Goal: Book appointment/travel/reservation

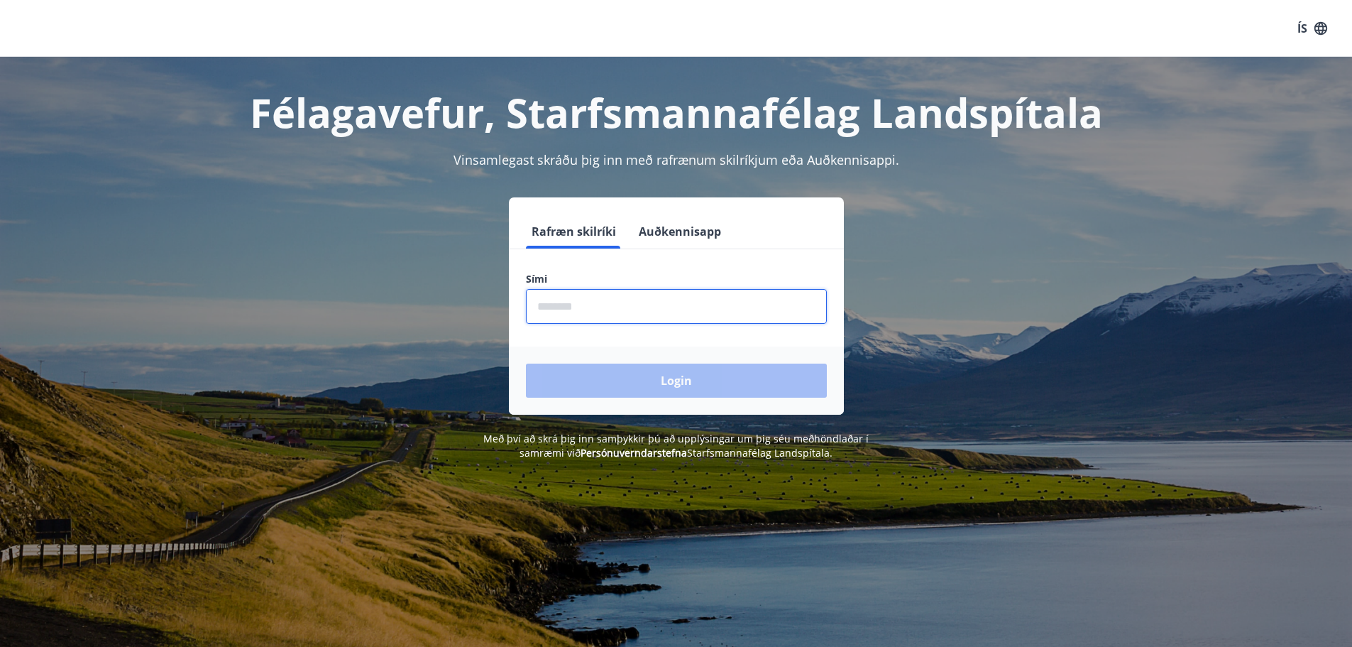
click at [623, 307] on input "phone" at bounding box center [676, 306] width 301 height 35
type input "********"
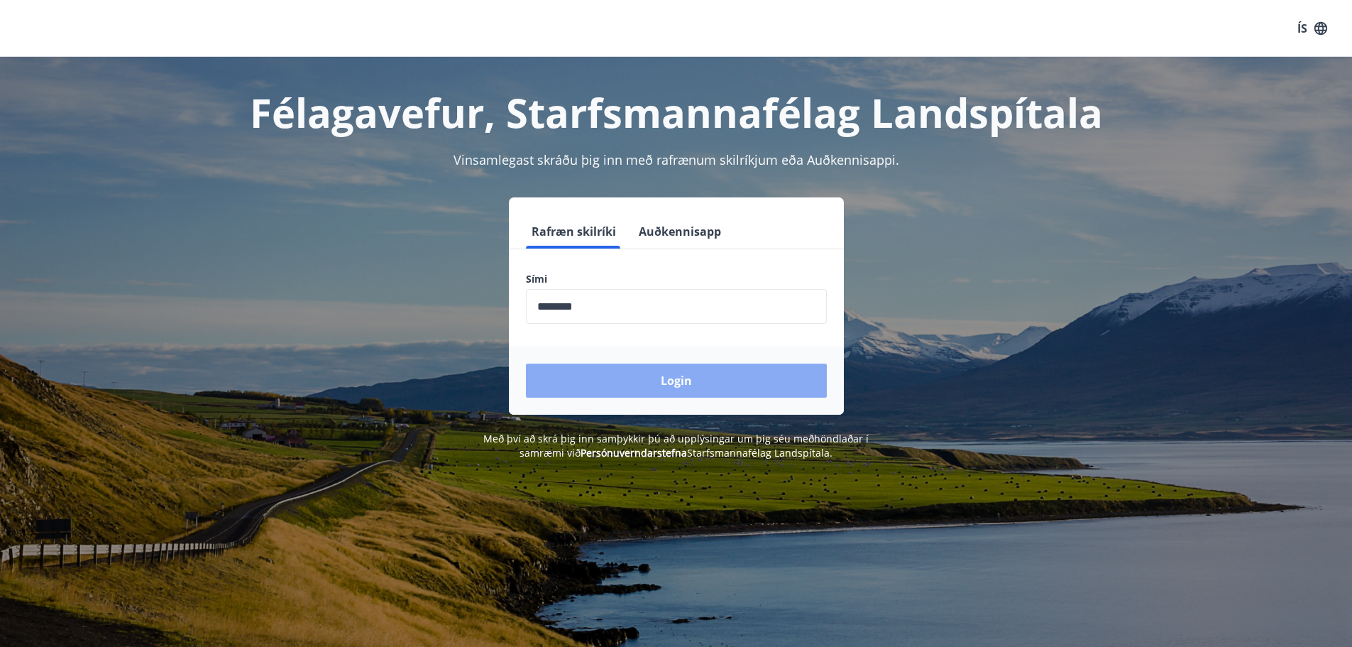
click at [681, 383] on button "Login" at bounding box center [676, 380] width 301 height 34
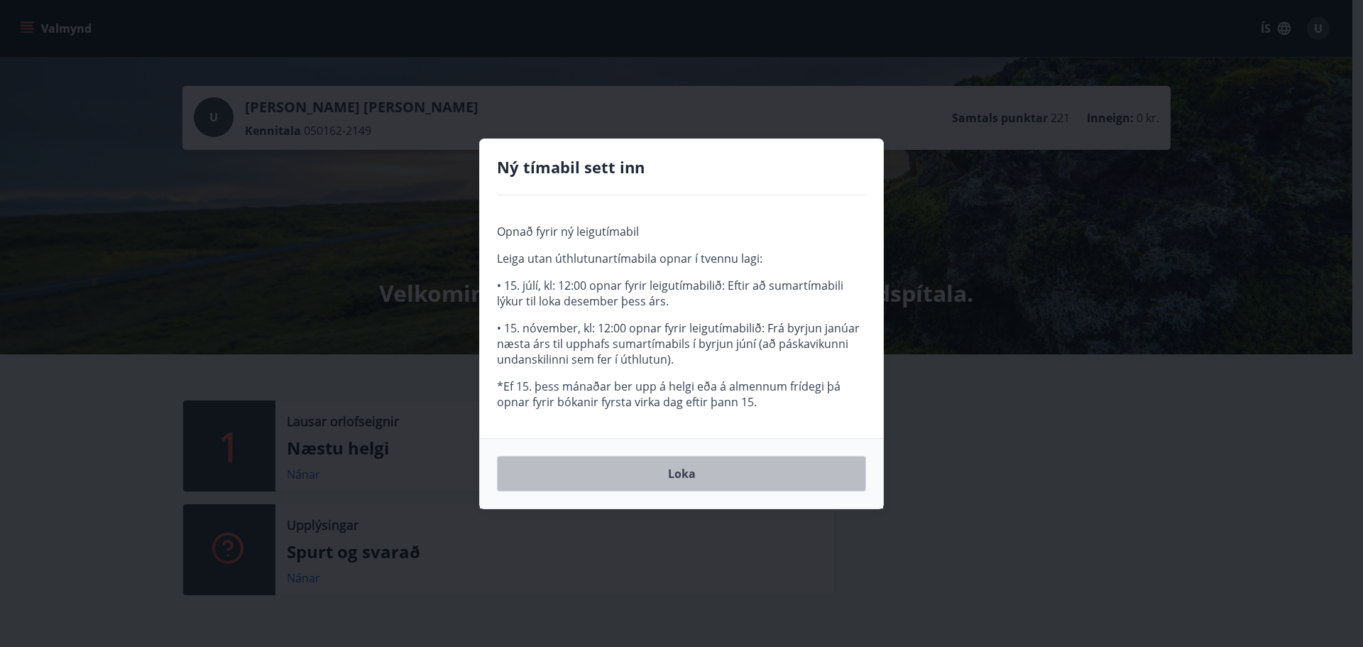
click at [694, 468] on button "Loka" at bounding box center [681, 473] width 369 height 35
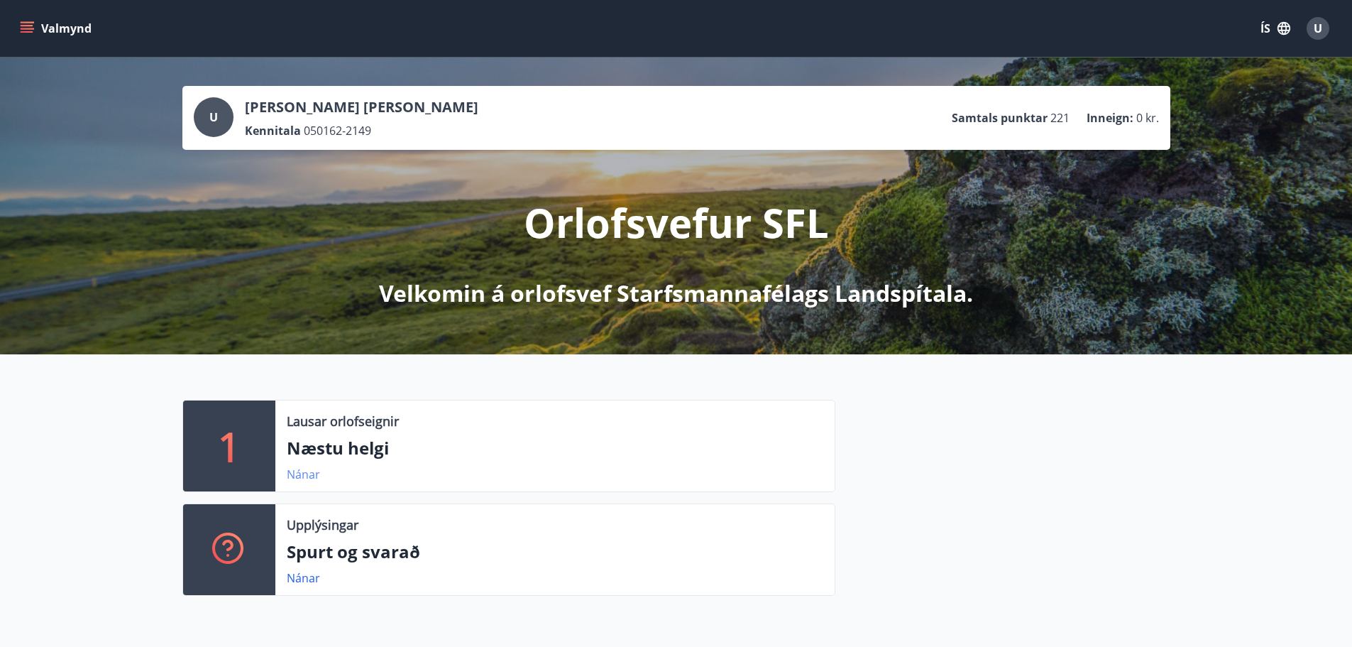
click at [305, 474] on link "Nánar" at bounding box center [303, 474] width 33 height 16
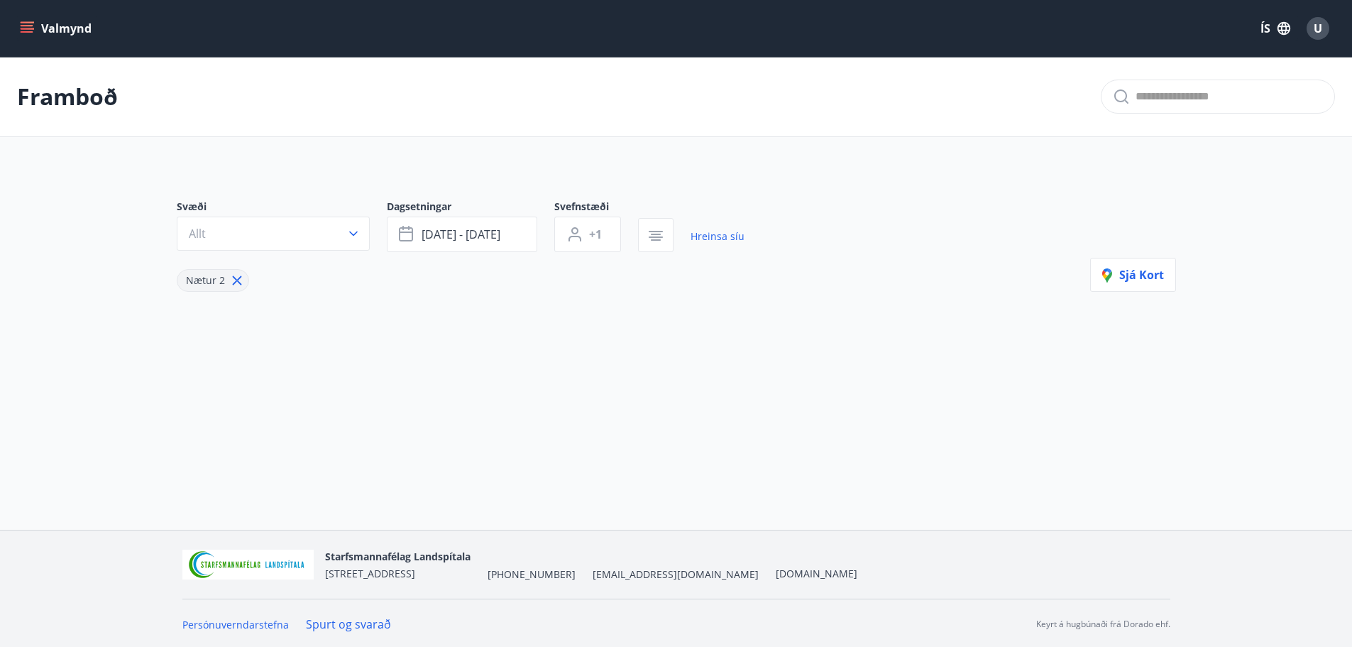
type input "*"
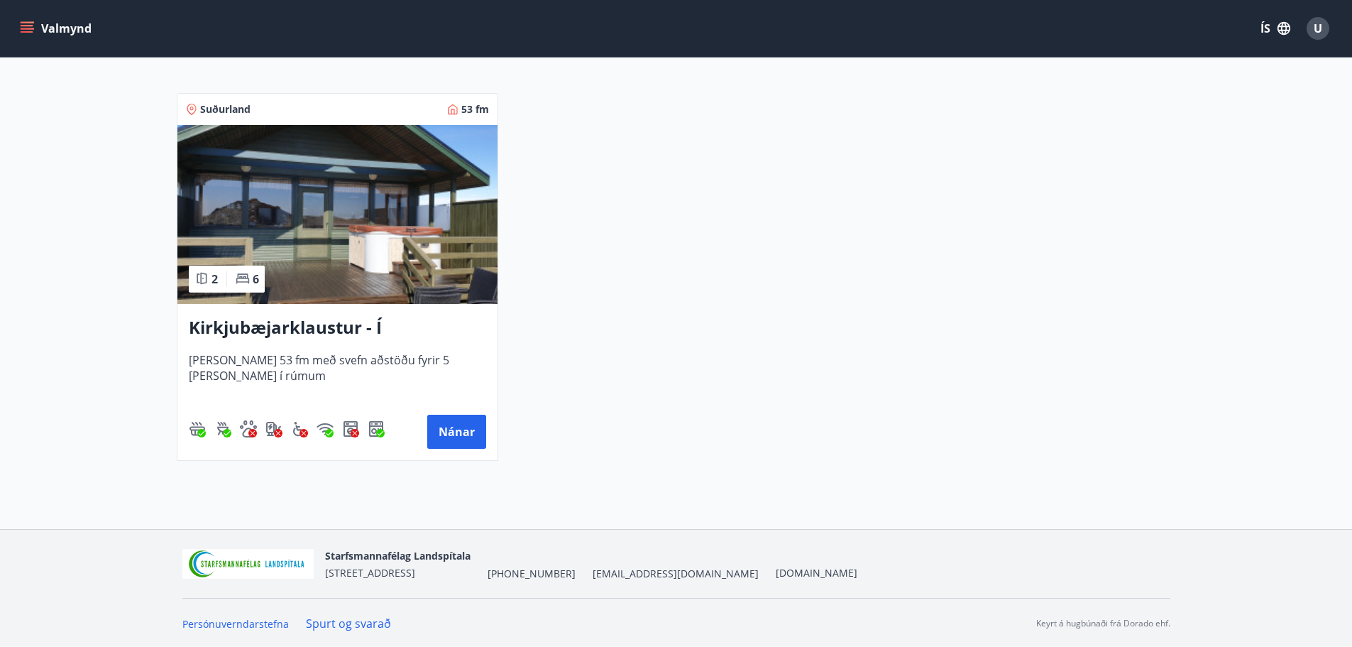
scroll to position [268, 0]
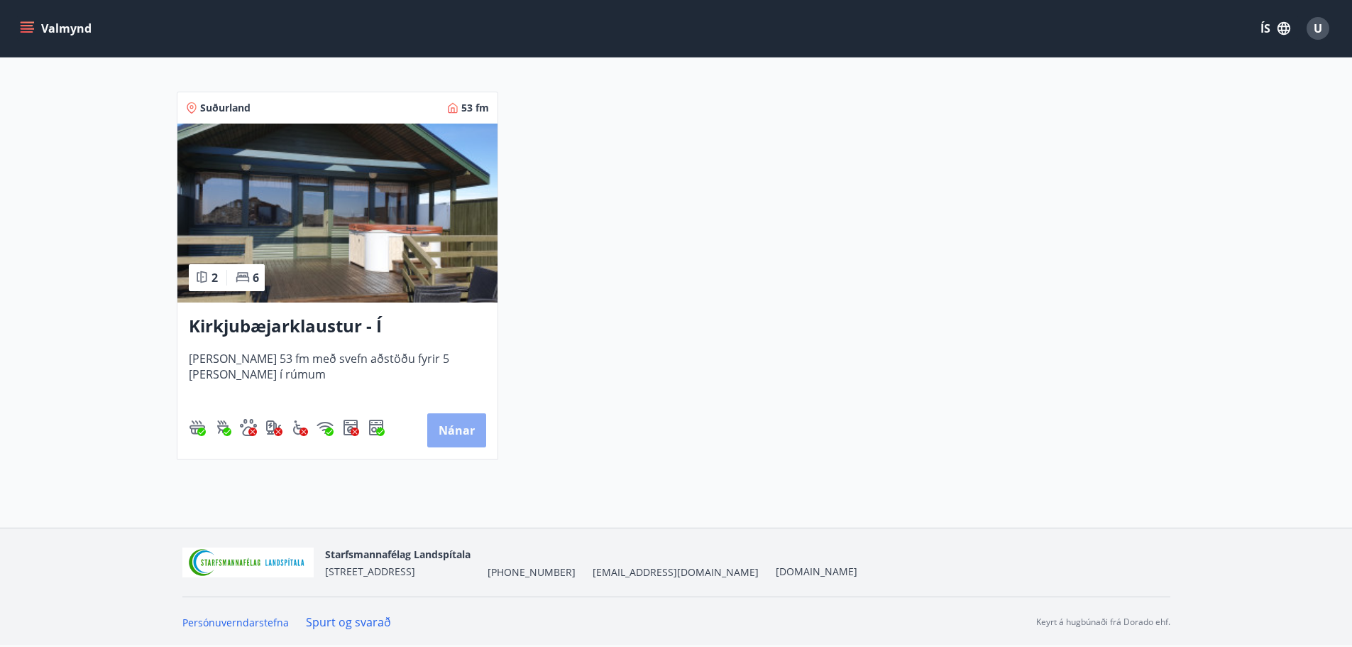
click at [456, 427] on button "Nánar" at bounding box center [456, 430] width 59 height 34
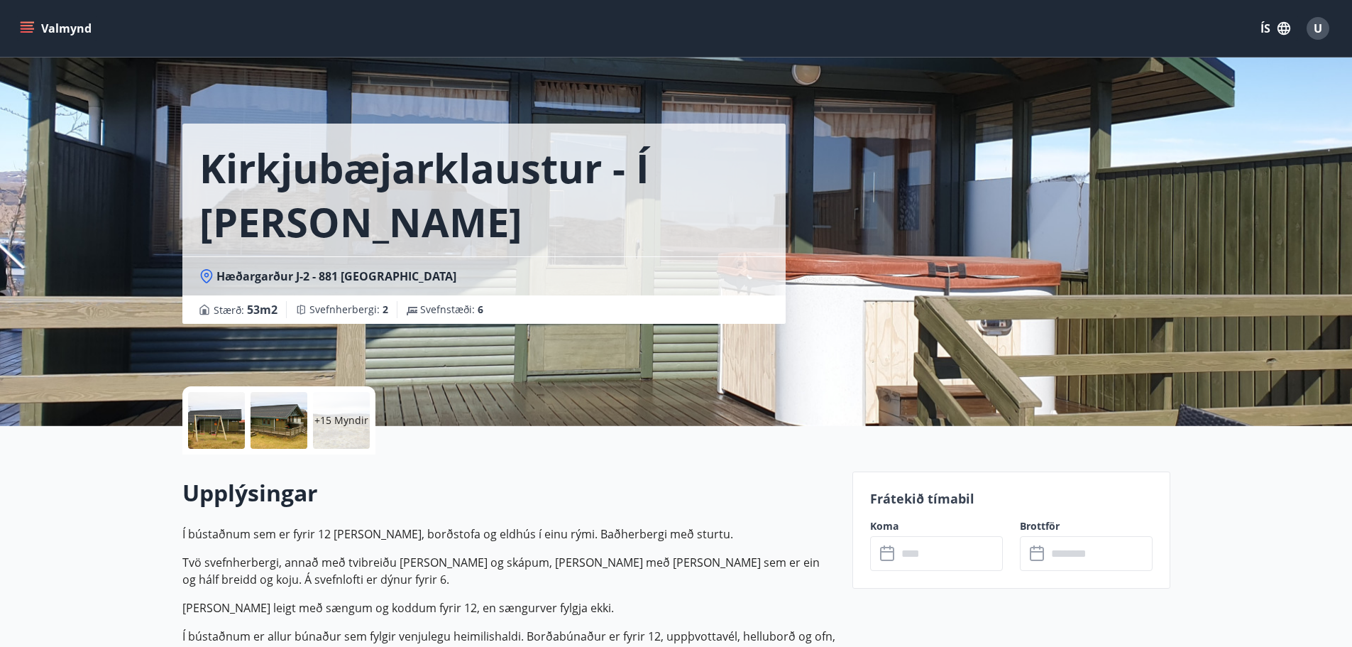
click at [317, 407] on div "+15 Myndir" at bounding box center [341, 420] width 57 height 57
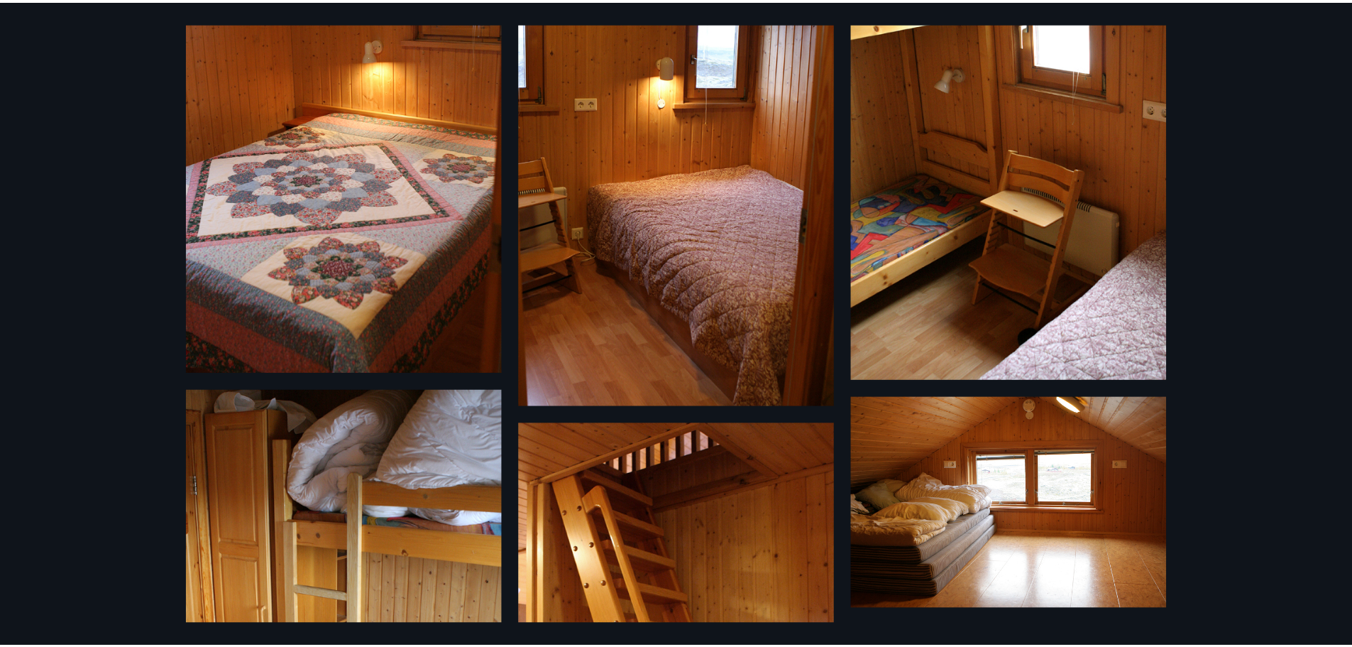
scroll to position [1048, 0]
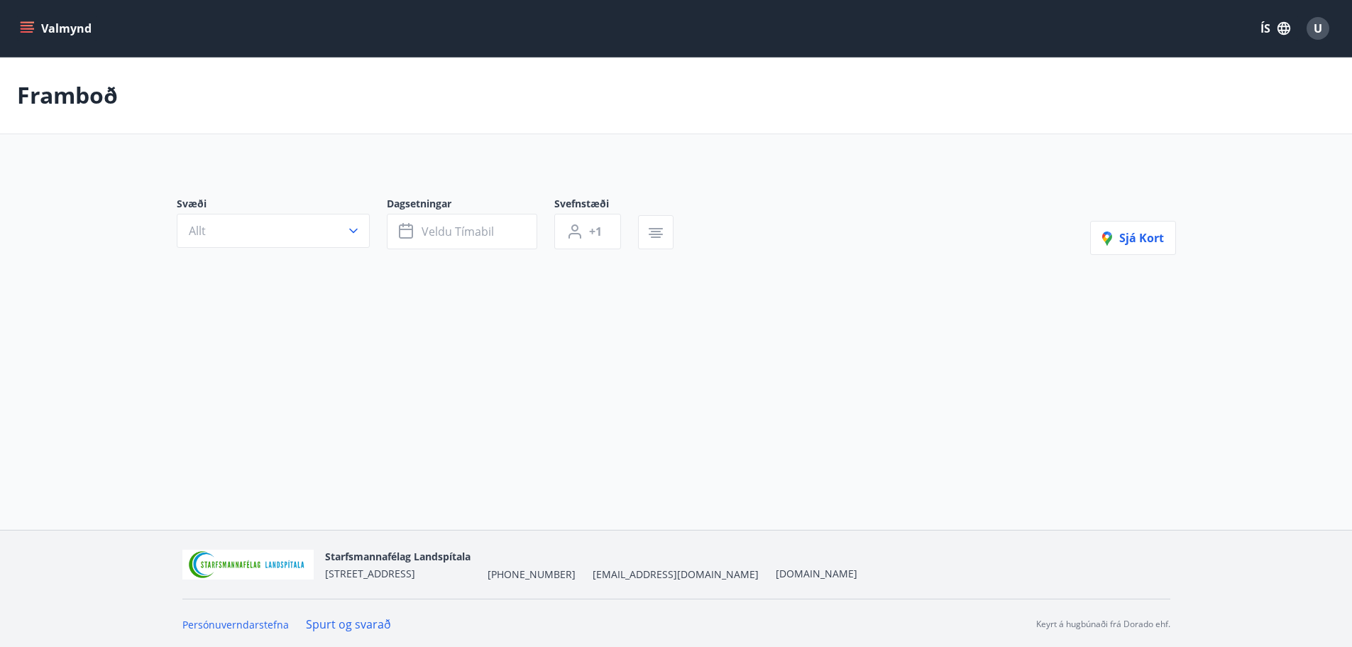
type input "*"
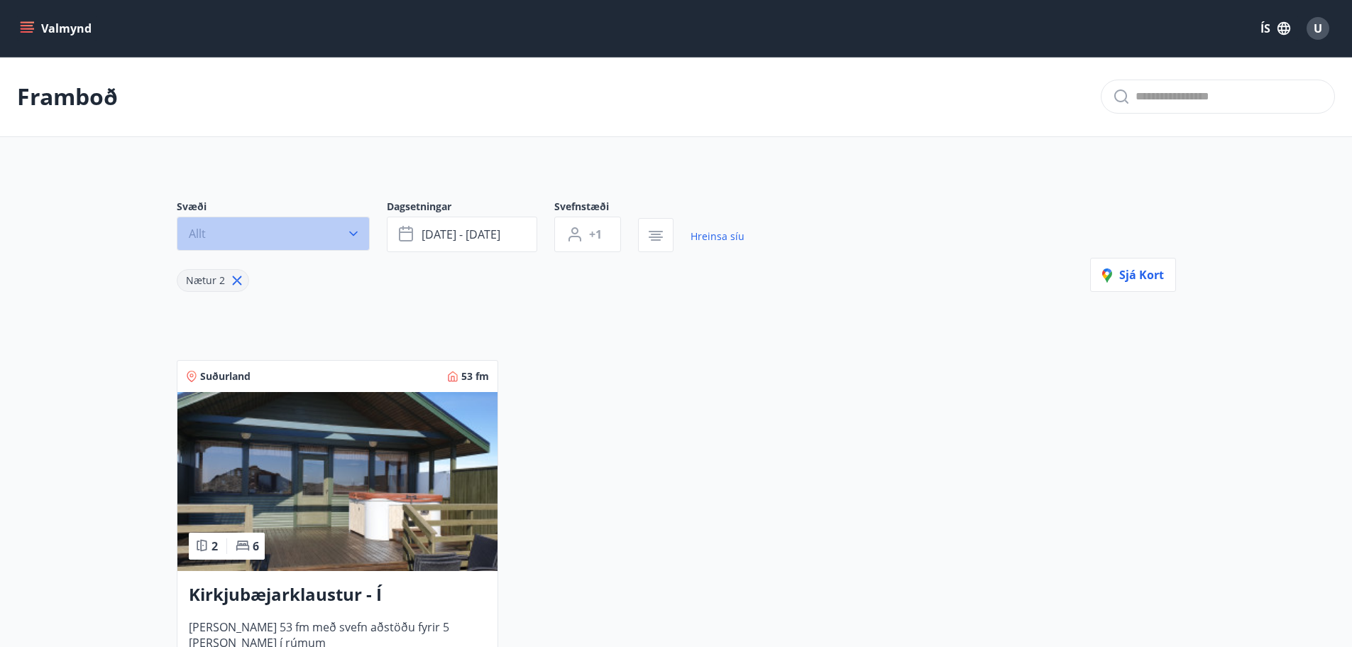
click at [353, 227] on icon "button" at bounding box center [353, 233] width 14 height 14
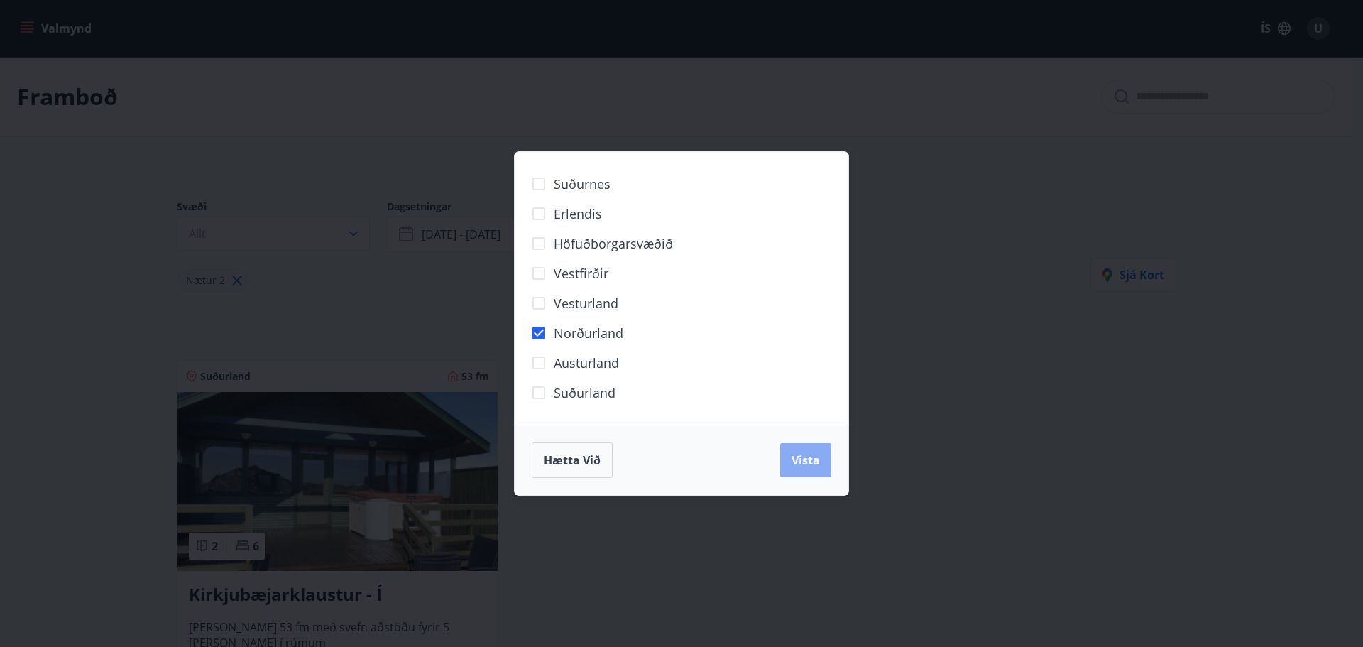
click at [816, 463] on span "Vista" at bounding box center [805, 460] width 28 height 16
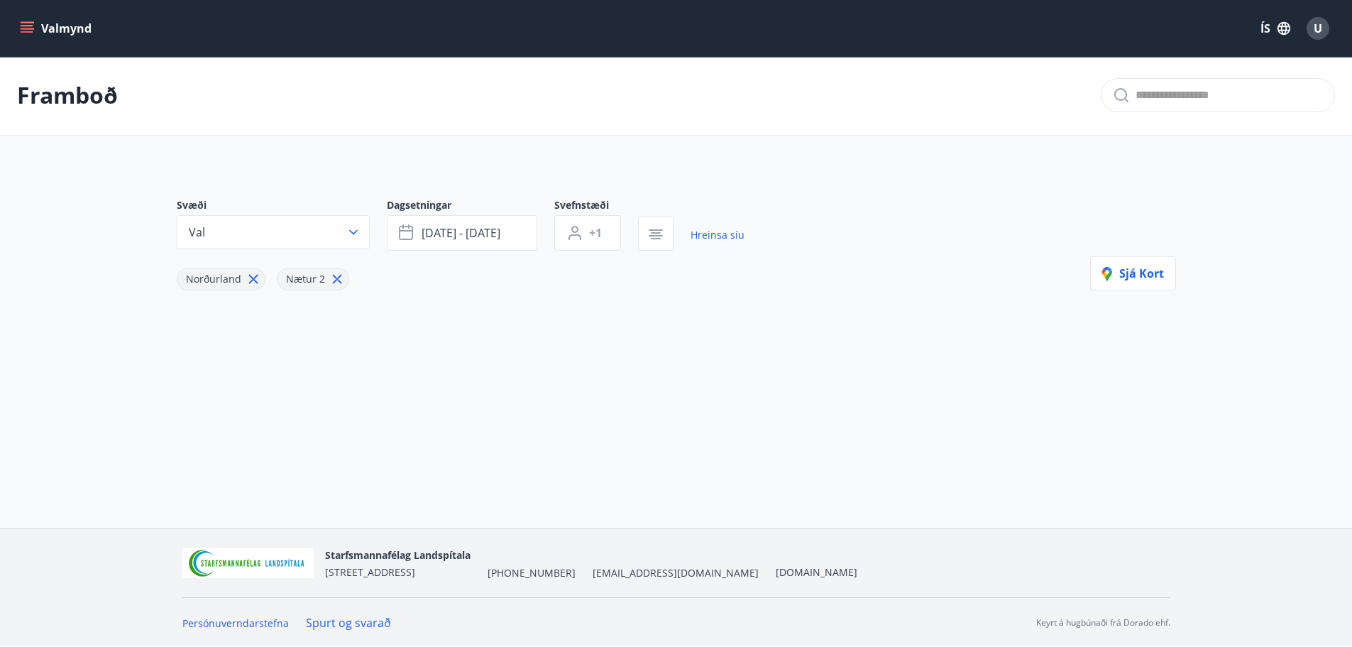
scroll to position [2, 0]
click at [356, 226] on icon "button" at bounding box center [353, 231] width 14 height 14
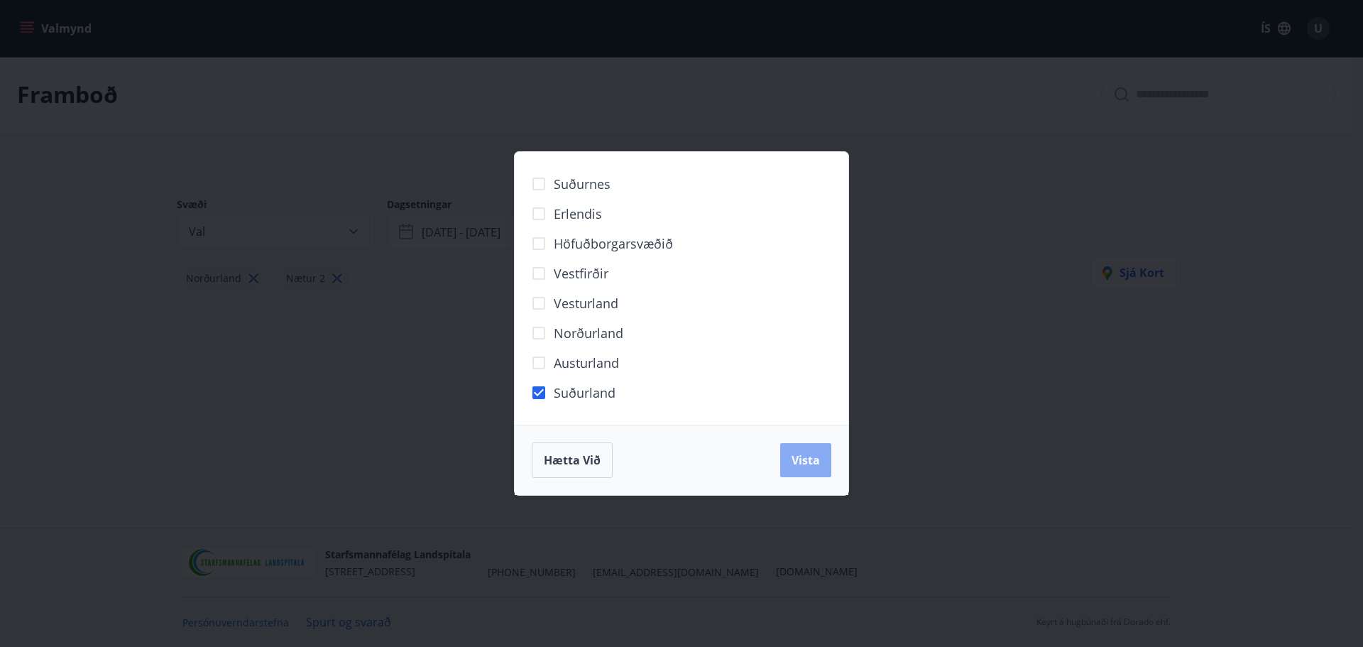
click at [811, 459] on span "Vista" at bounding box center [805, 460] width 28 height 16
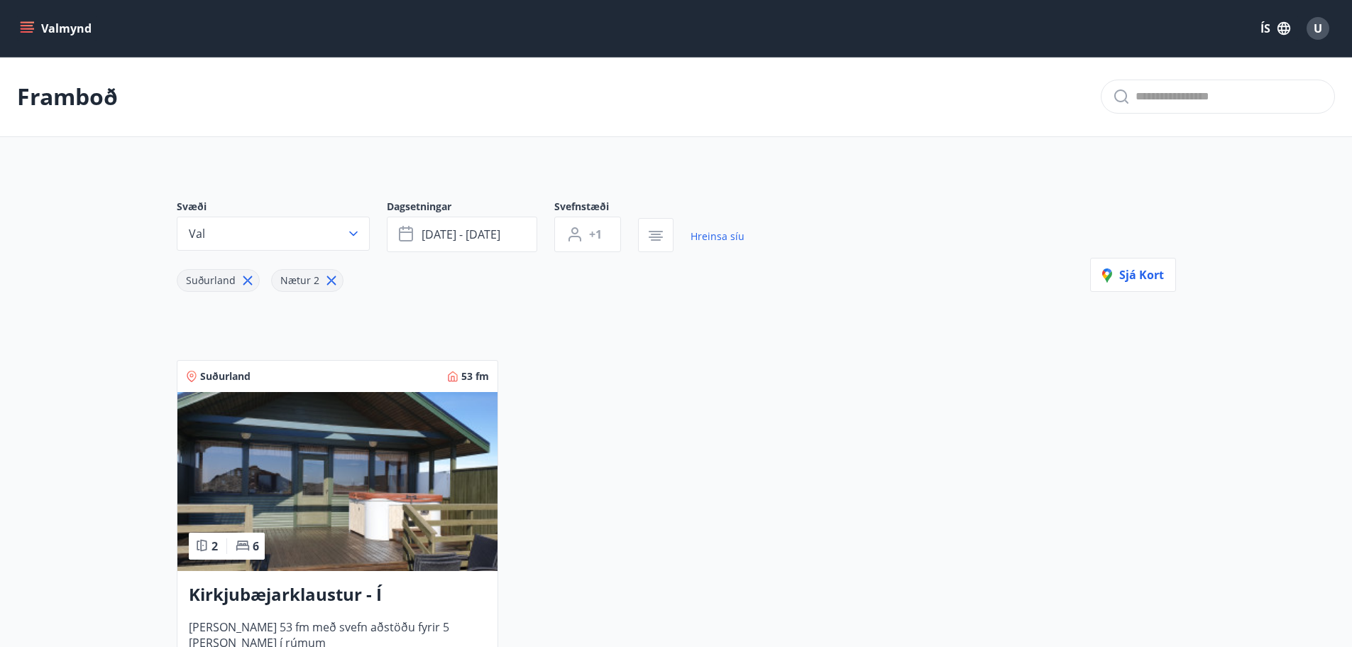
click at [317, 483] on img at bounding box center [337, 481] width 320 height 179
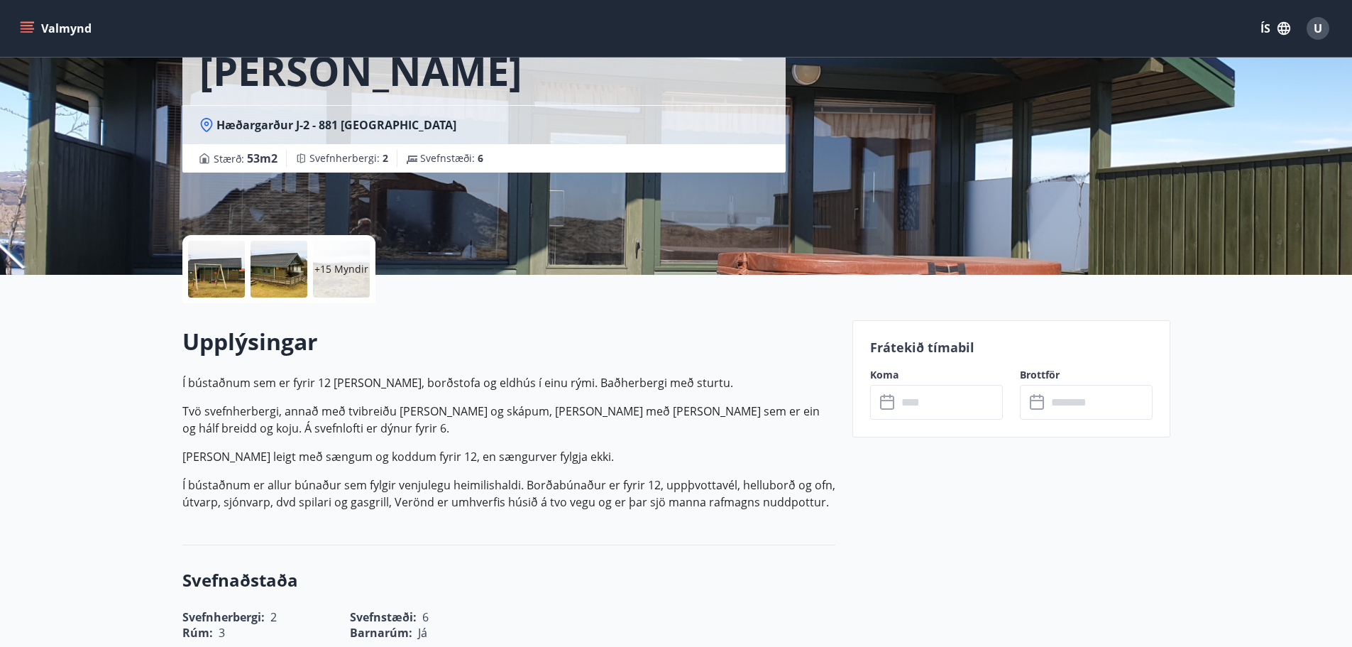
scroll to position [142, 0]
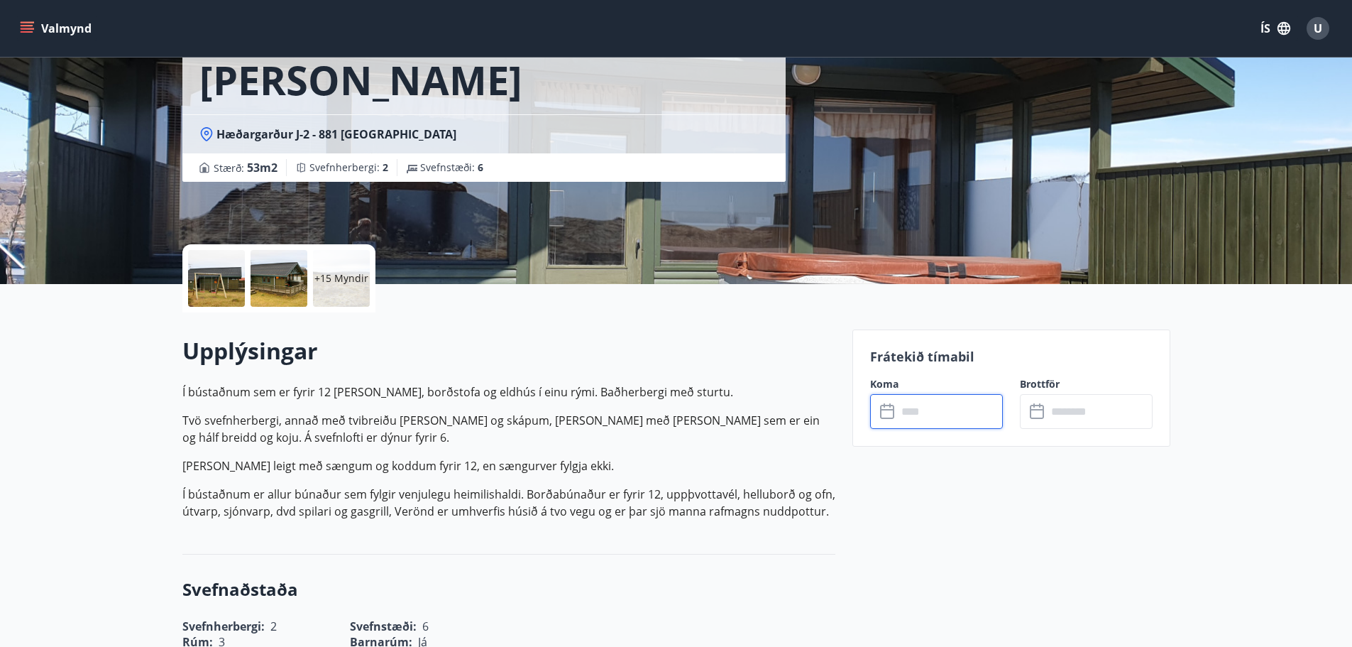
click at [906, 405] on input "text" at bounding box center [950, 411] width 106 height 35
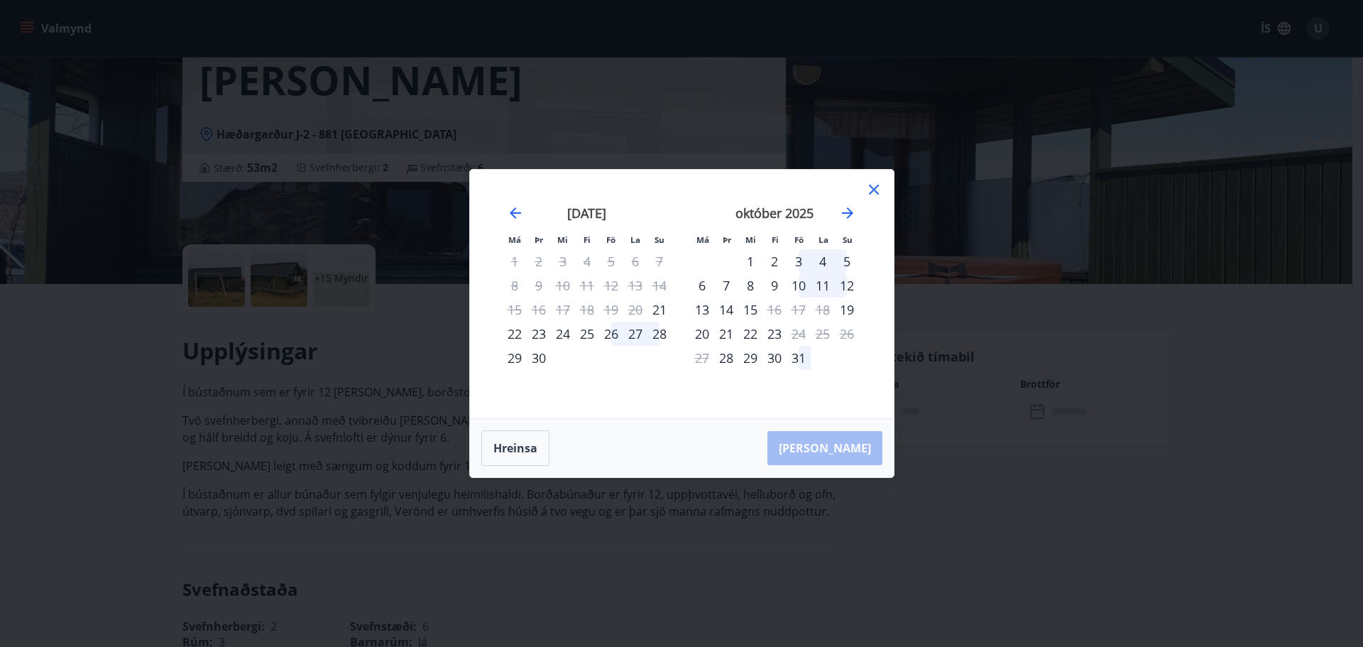
click at [801, 283] on div "10" at bounding box center [799, 285] width 24 height 24
click at [701, 307] on div "13" at bounding box center [702, 309] width 24 height 24
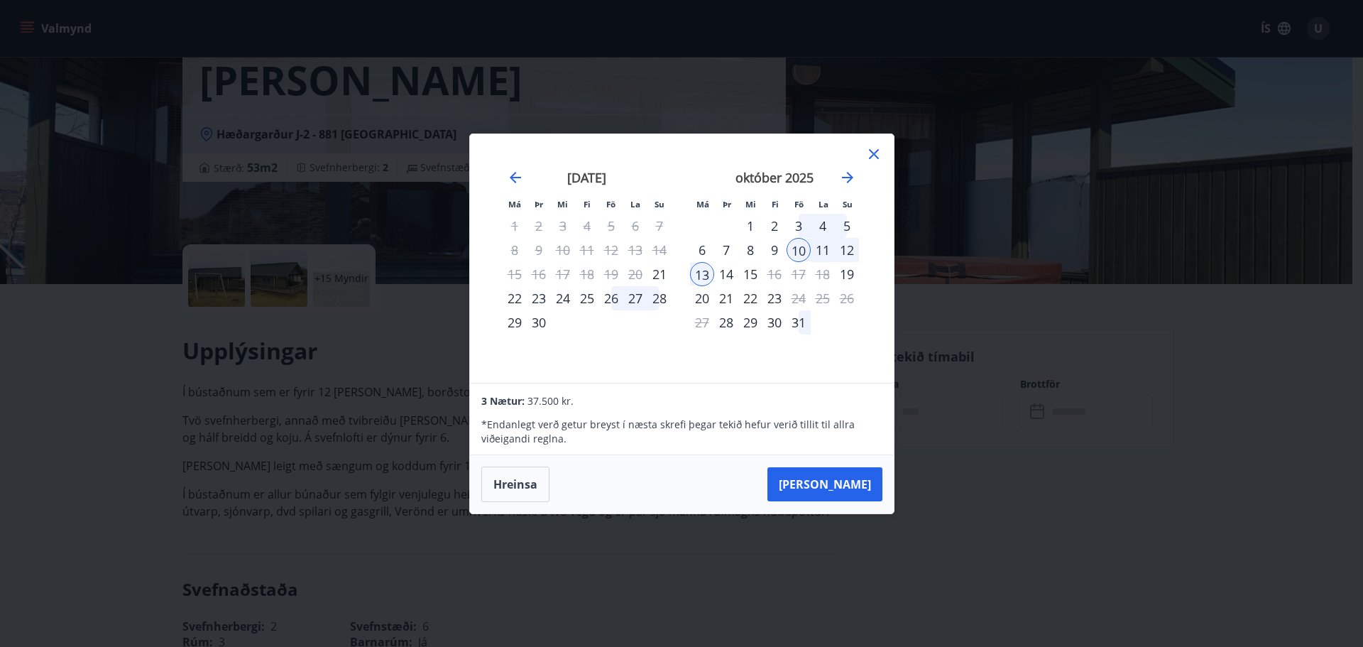
click at [828, 245] on div "11" at bounding box center [823, 250] width 24 height 24
click at [703, 275] on div "13" at bounding box center [702, 274] width 24 height 24
click at [824, 251] on div "11" at bounding box center [823, 250] width 24 height 24
click at [794, 248] on div "10" at bounding box center [799, 250] width 24 height 24
click at [800, 219] on div "3" at bounding box center [799, 226] width 24 height 24
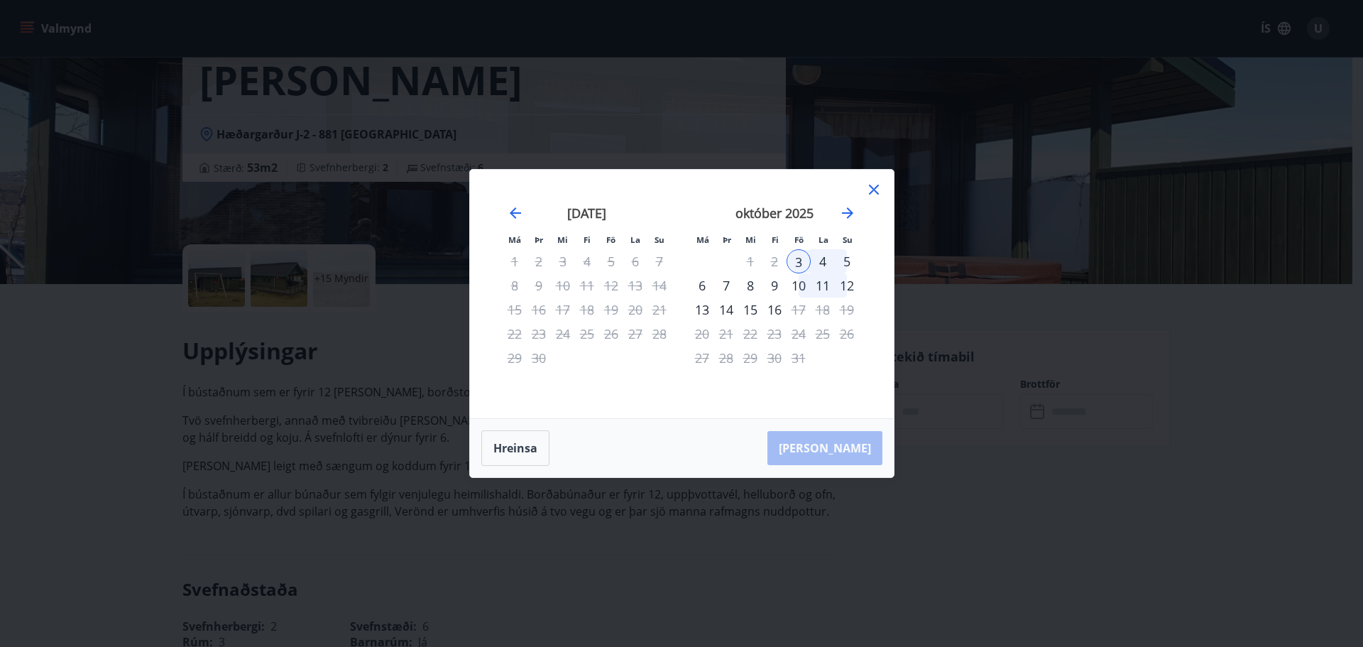
click at [843, 259] on div "5" at bounding box center [847, 261] width 24 height 24
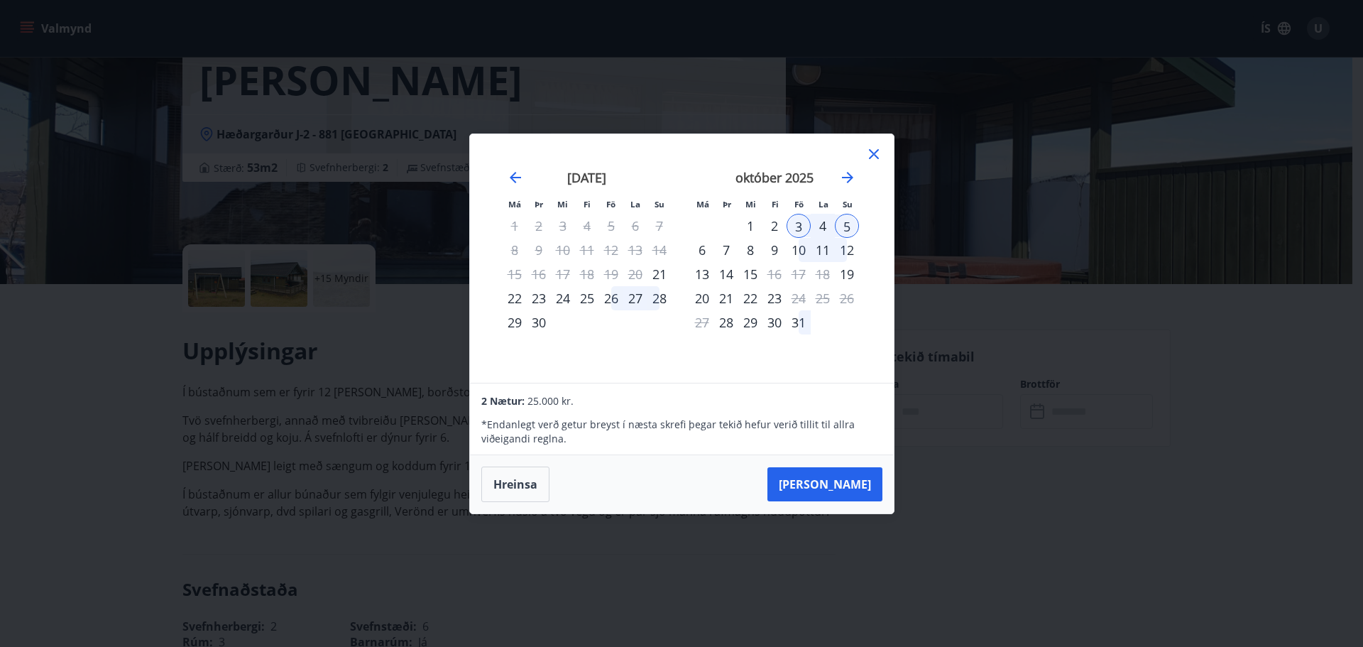
click at [797, 223] on div "3" at bounding box center [799, 226] width 24 height 24
click at [804, 242] on div "10" at bounding box center [799, 250] width 24 height 24
click at [848, 248] on div "12" at bounding box center [847, 250] width 24 height 24
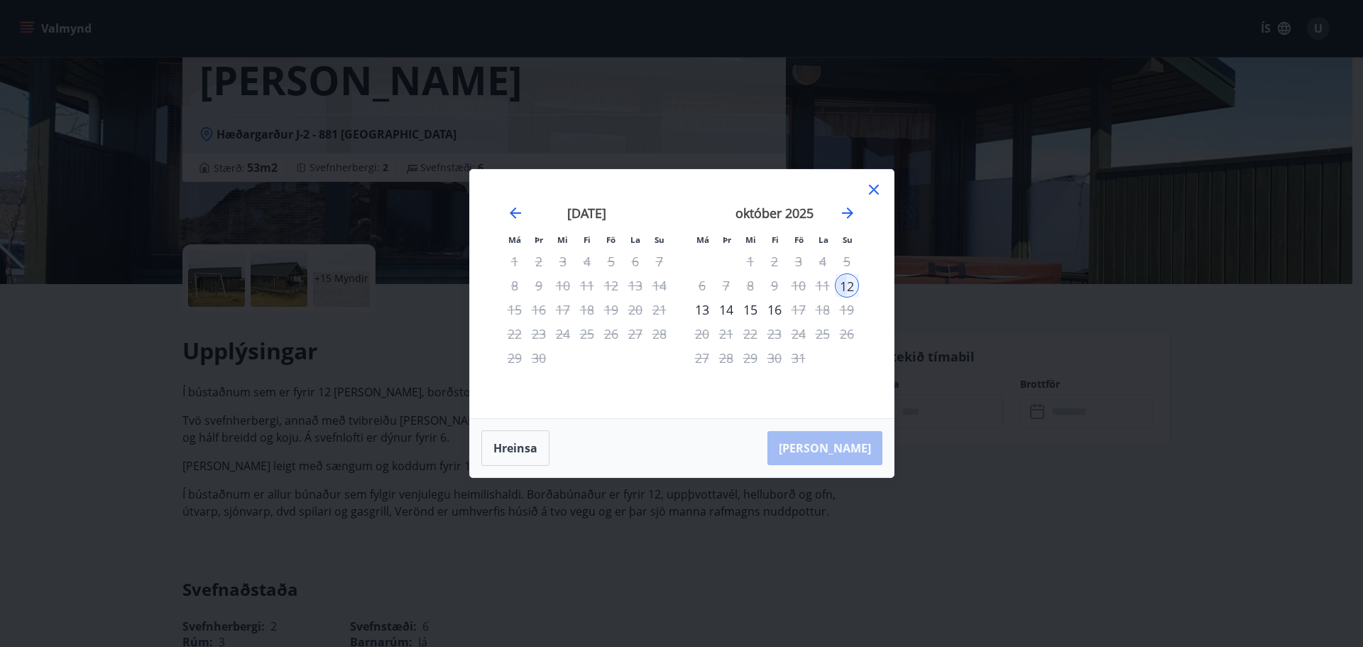
click at [796, 284] on div "10" at bounding box center [799, 285] width 24 height 24
click at [873, 192] on icon at bounding box center [873, 189] width 17 height 17
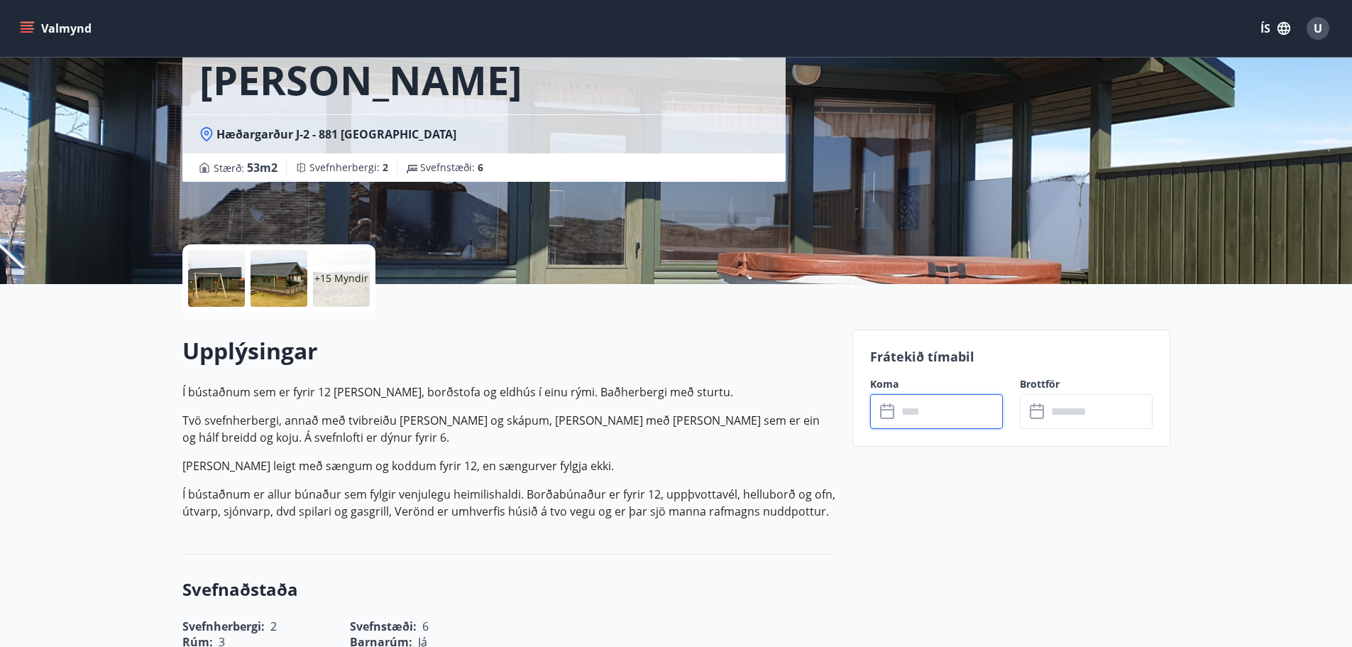
click at [937, 409] on input "text" at bounding box center [950, 411] width 106 height 35
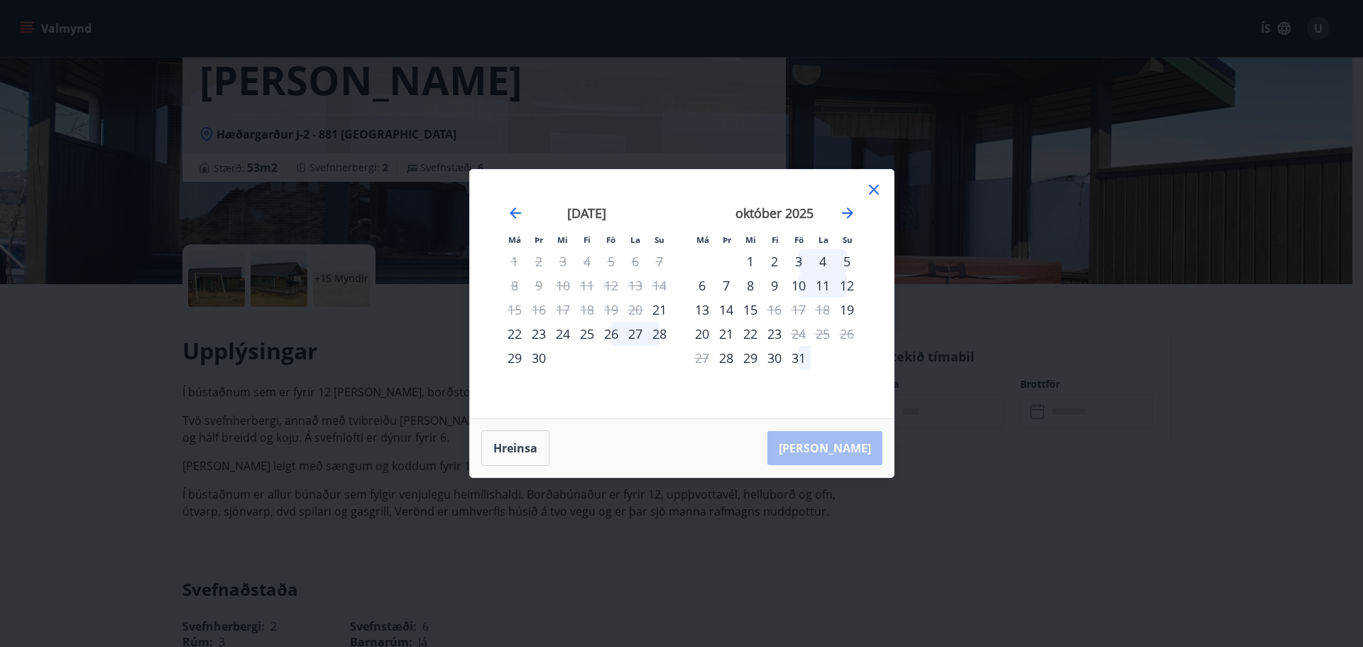
click at [802, 285] on div "10" at bounding box center [799, 285] width 24 height 24
click at [851, 280] on div "12" at bounding box center [847, 285] width 24 height 24
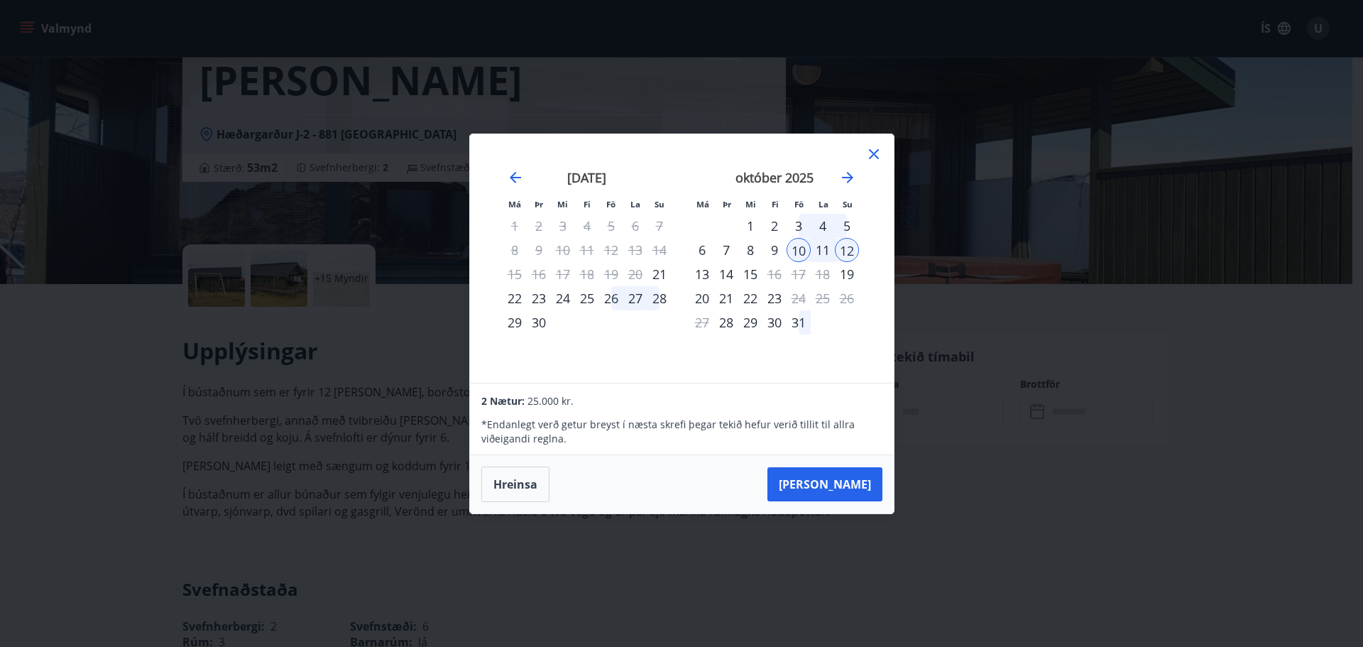
click at [873, 155] on icon at bounding box center [874, 154] width 10 height 10
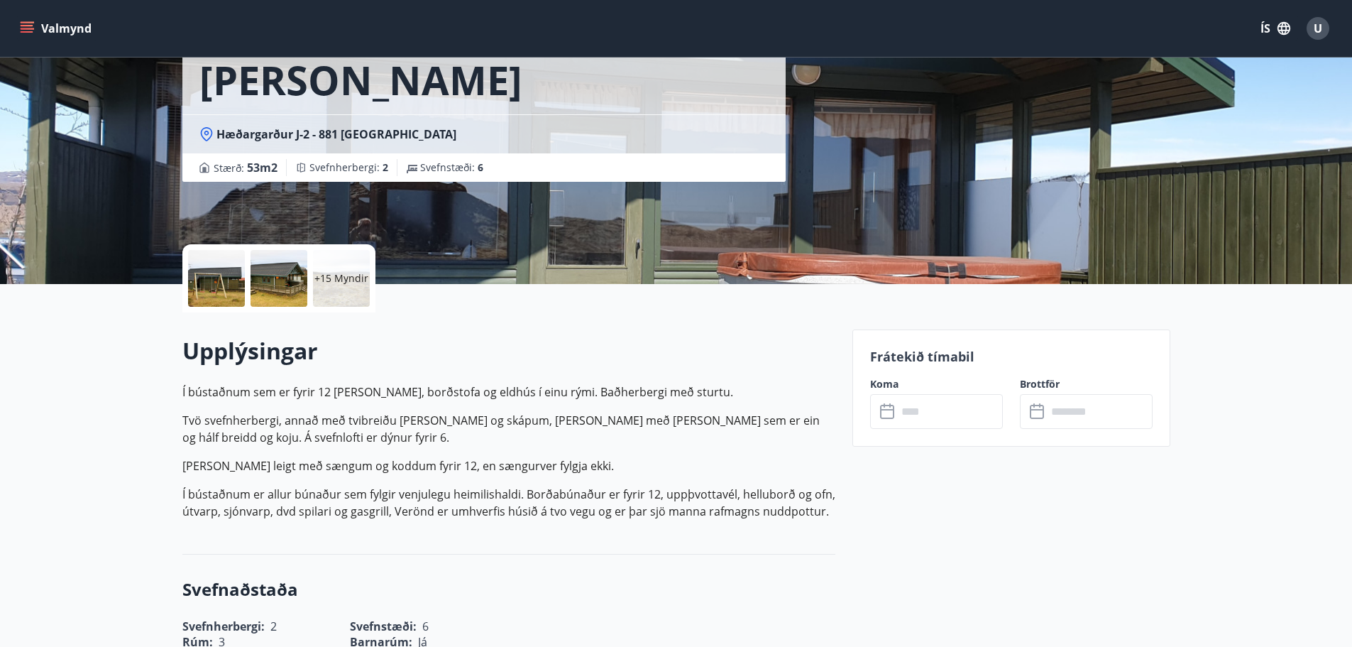
click at [23, 23] on icon "menu" at bounding box center [29, 22] width 16 height 1
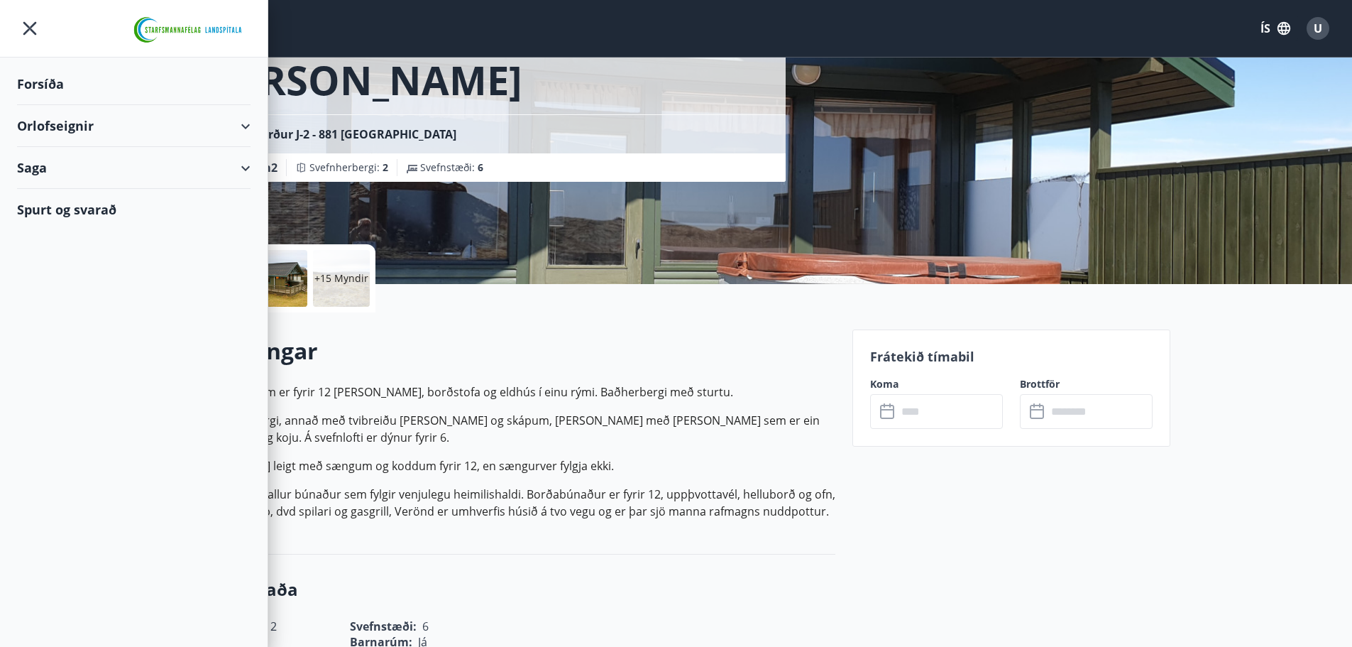
click at [249, 168] on div "Saga" at bounding box center [134, 168] width 234 height 42
click at [56, 265] on div "Punktar" at bounding box center [133, 263] width 211 height 30
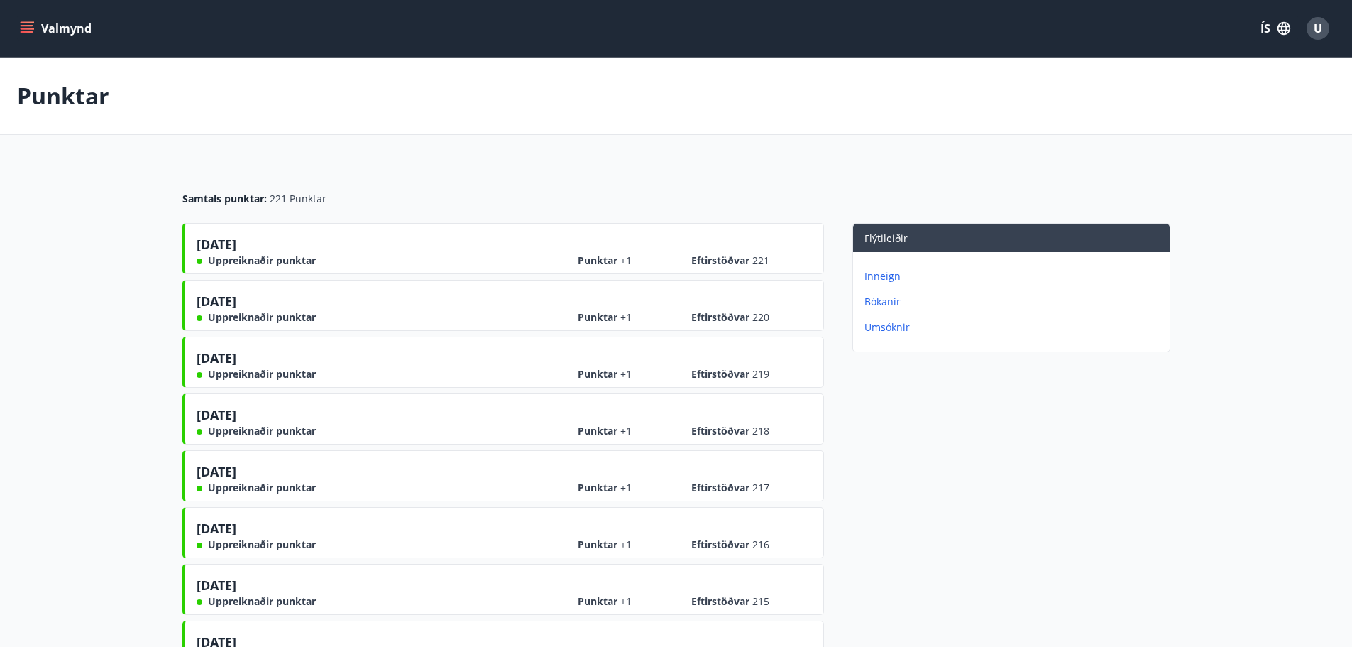
click at [27, 23] on icon "menu" at bounding box center [27, 28] width 14 height 14
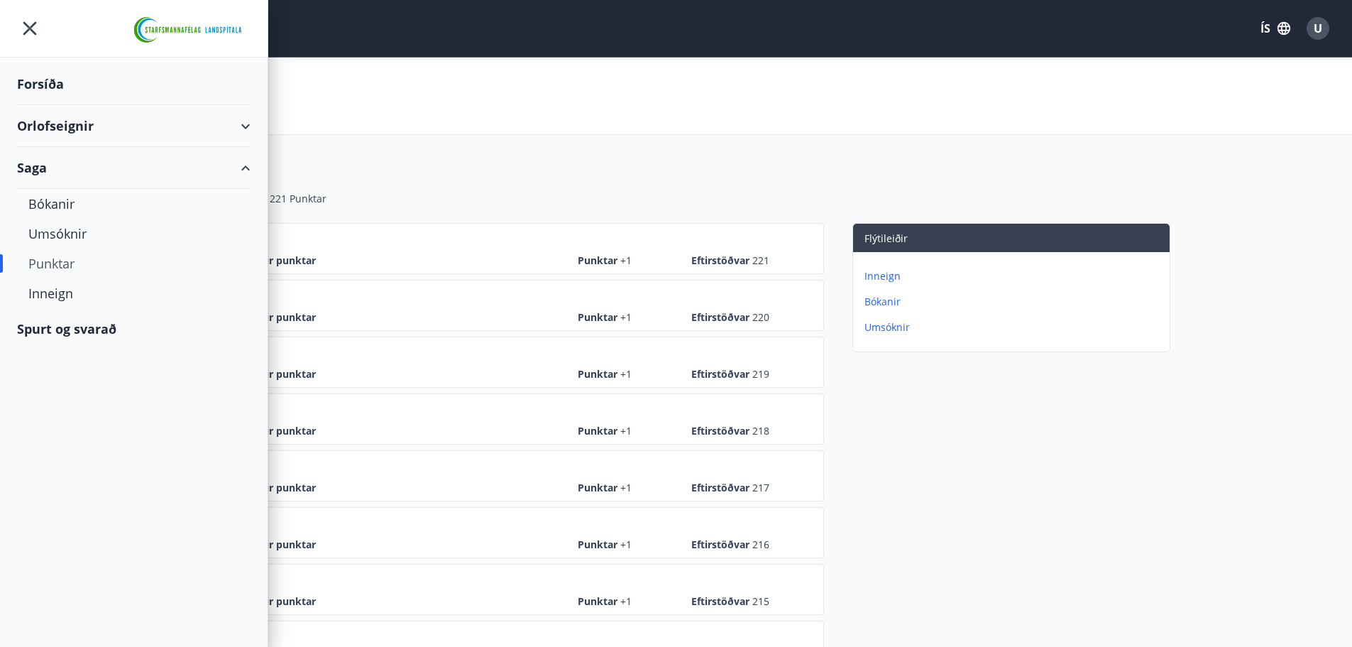
click at [246, 126] on div "Orlofseignir" at bounding box center [134, 126] width 234 height 42
click at [54, 162] on div "Framboð" at bounding box center [133, 162] width 211 height 30
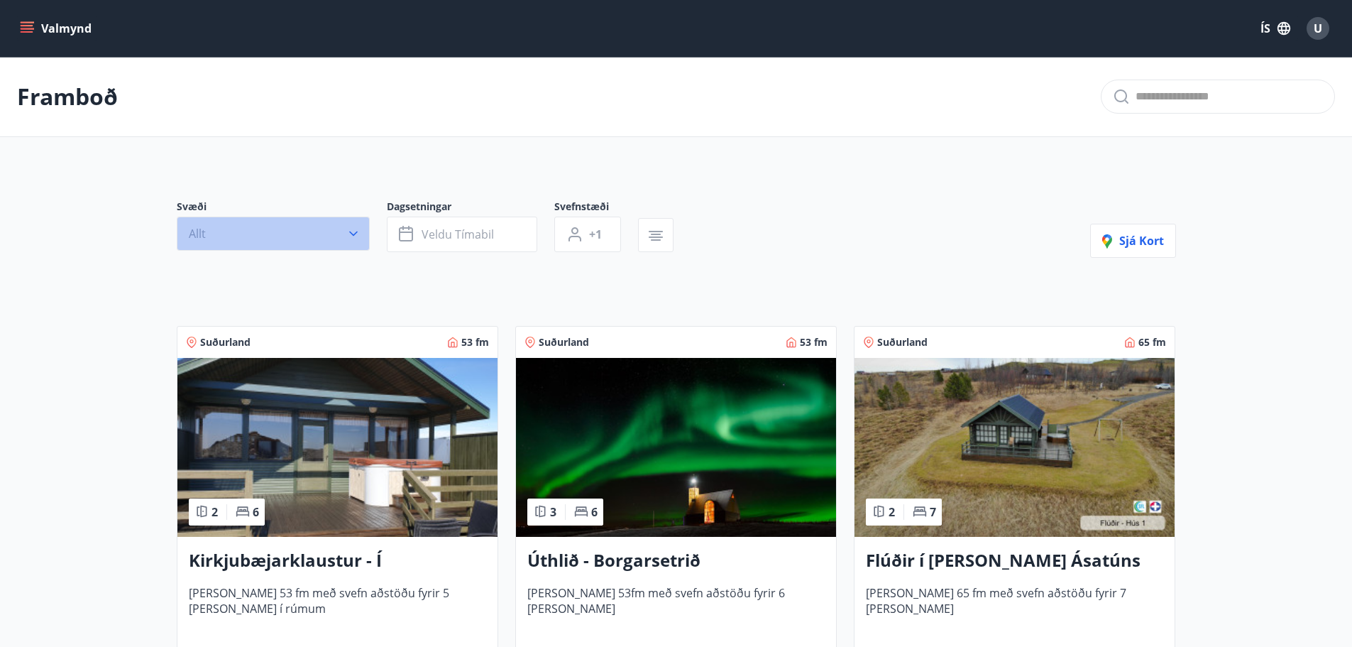
click at [350, 233] on icon "button" at bounding box center [353, 233] width 9 height 5
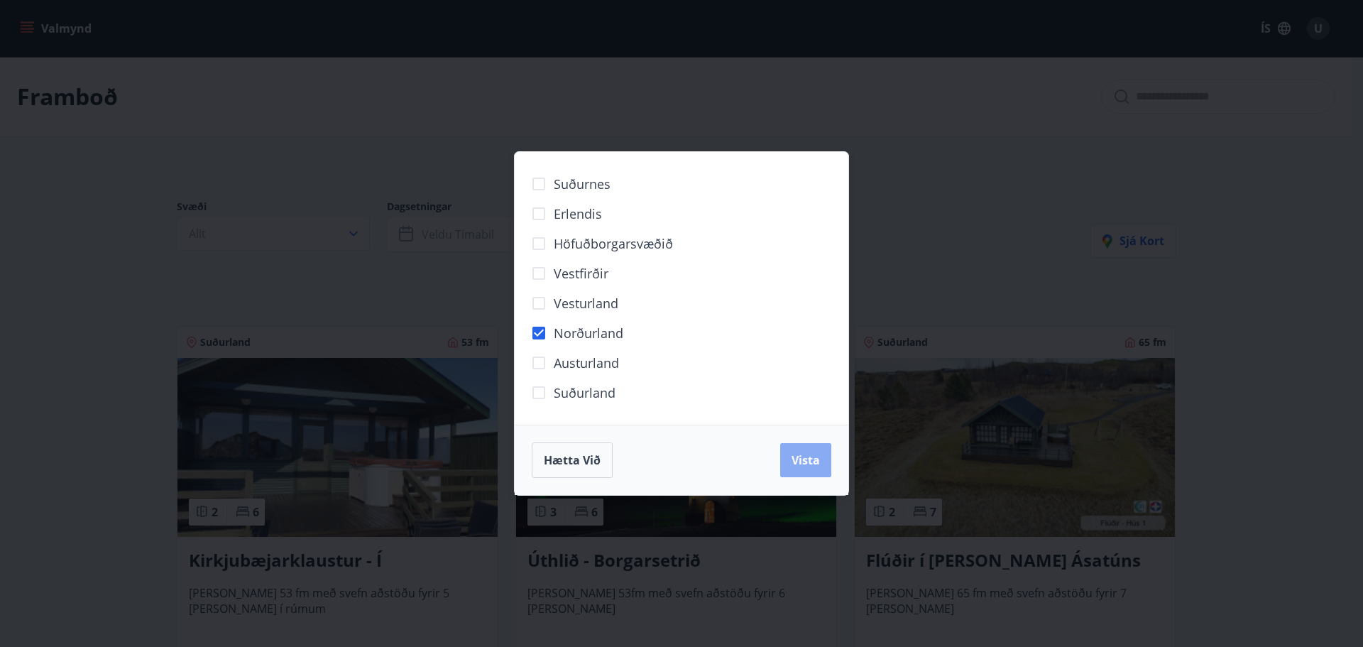
click at [818, 459] on span "Vista" at bounding box center [805, 460] width 28 height 16
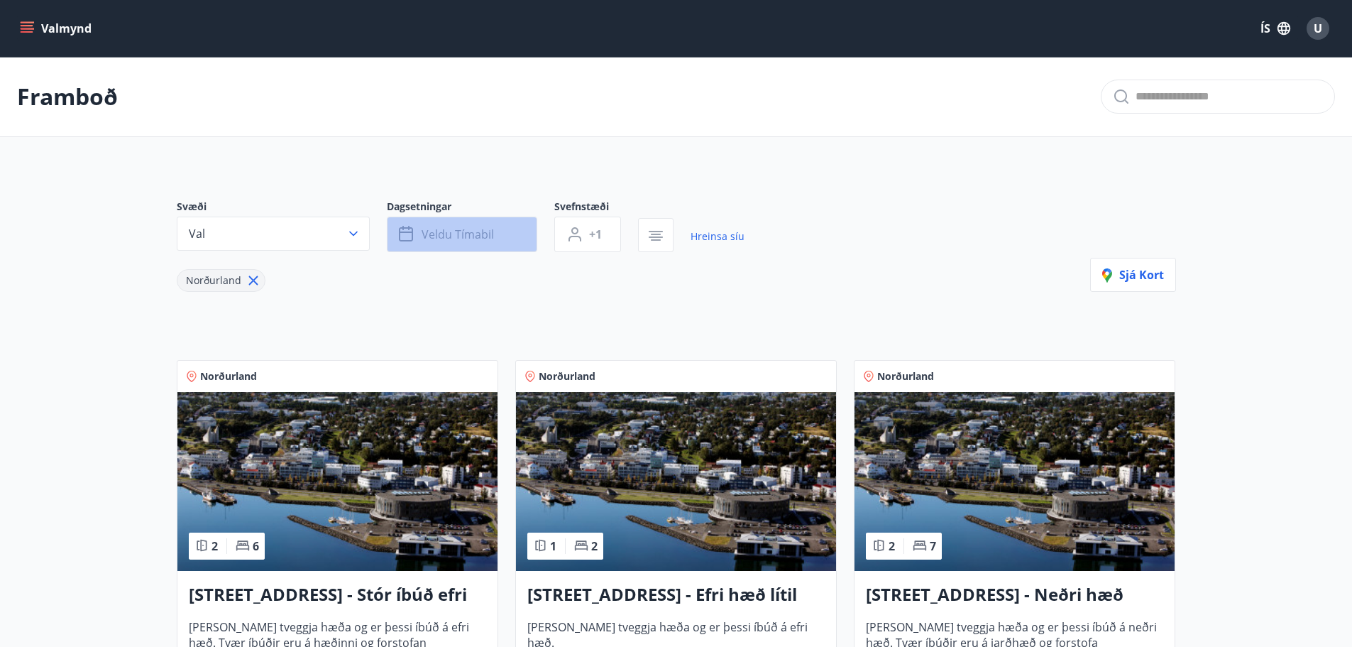
click at [429, 234] on span "Veldu tímabil" at bounding box center [458, 234] width 72 height 16
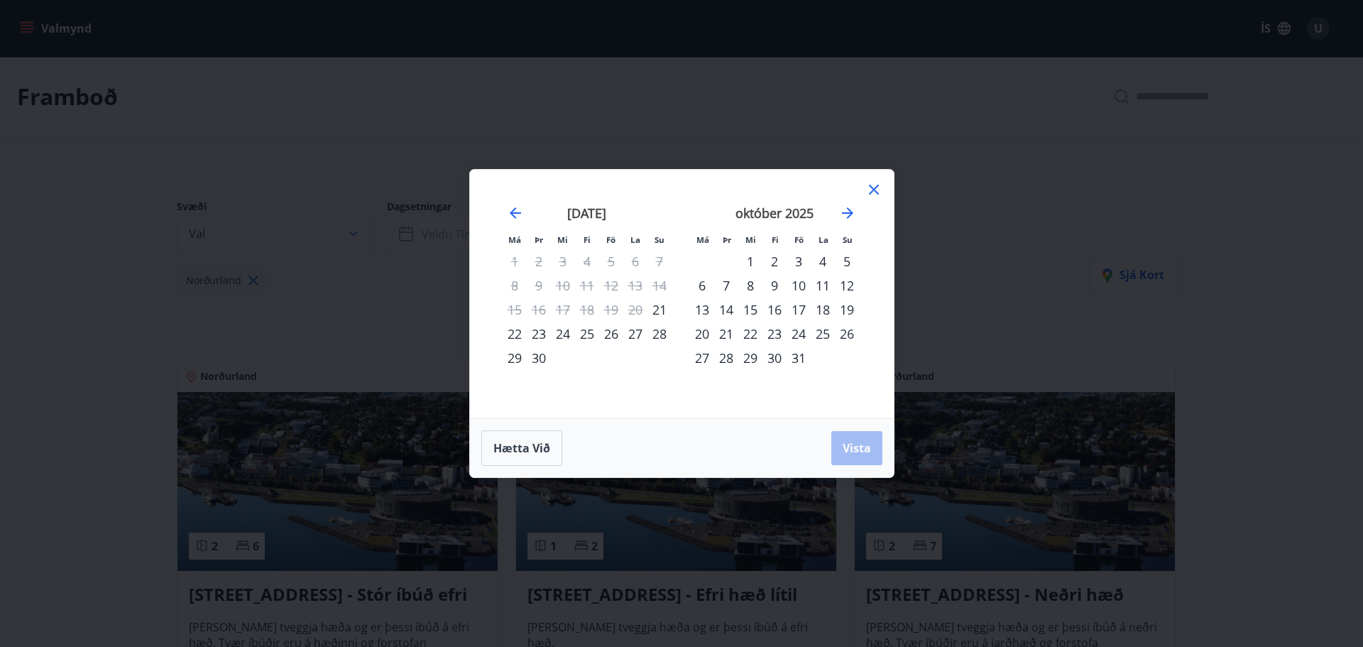
click at [799, 284] on div "10" at bounding box center [799, 285] width 24 height 24
click at [703, 306] on div "13" at bounding box center [702, 309] width 24 height 24
click at [853, 444] on span "Vista" at bounding box center [857, 448] width 28 height 16
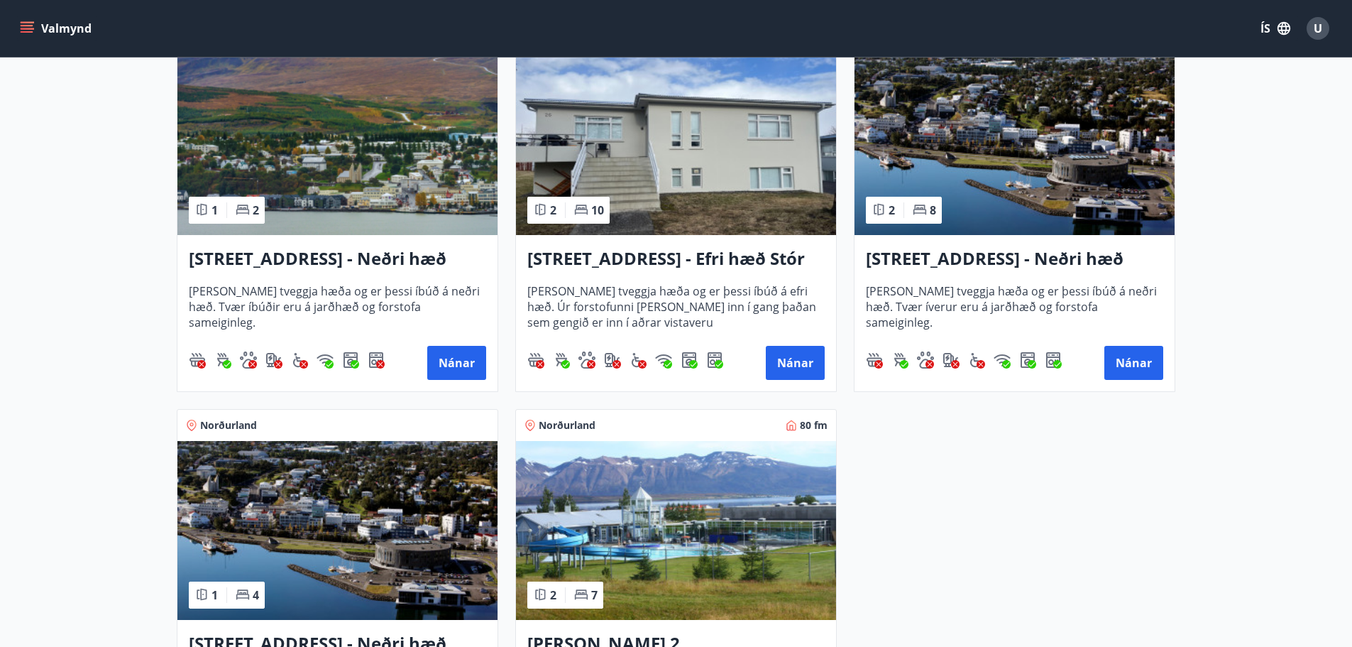
scroll to position [710, 0]
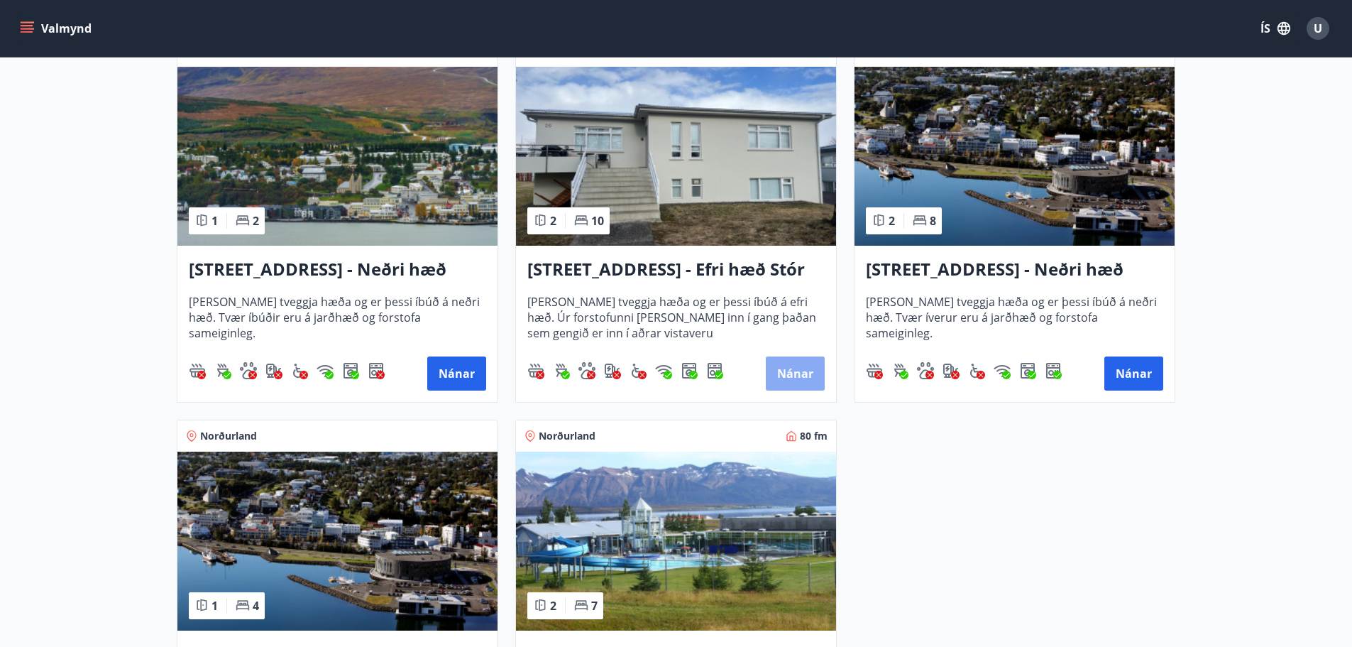
click at [794, 368] on button "Nánar" at bounding box center [795, 373] width 59 height 34
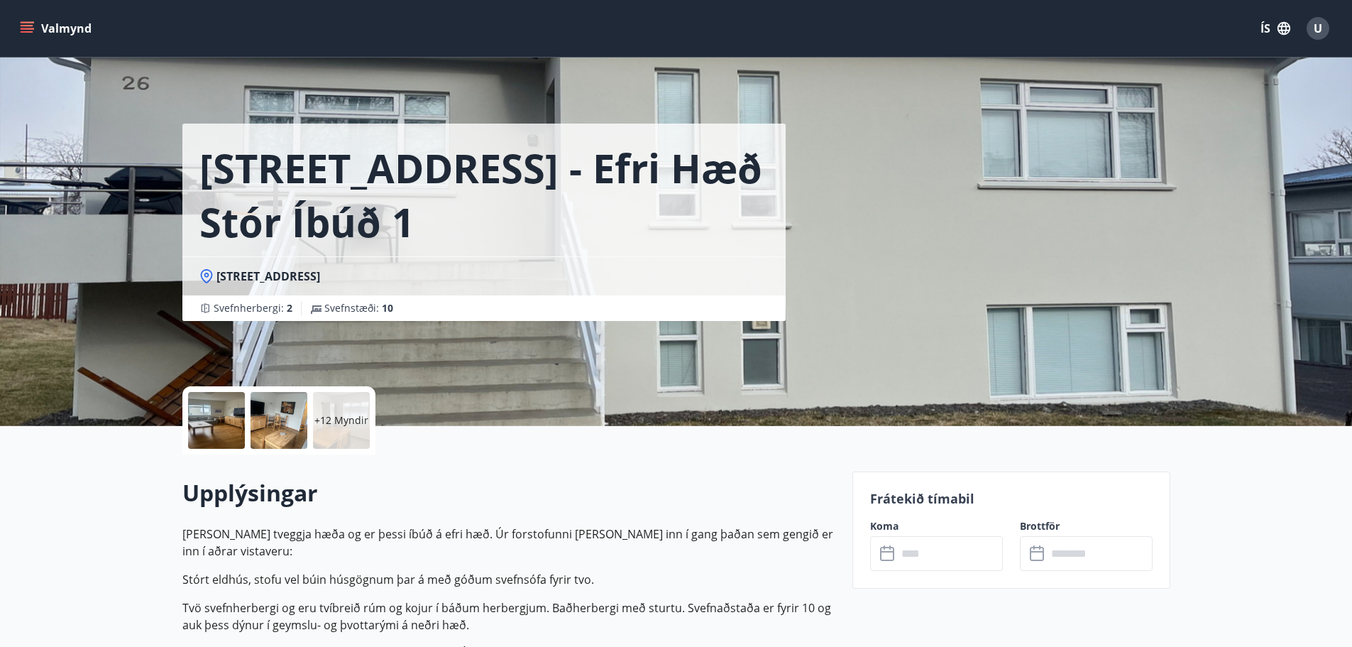
click at [214, 420] on div at bounding box center [216, 420] width 57 height 57
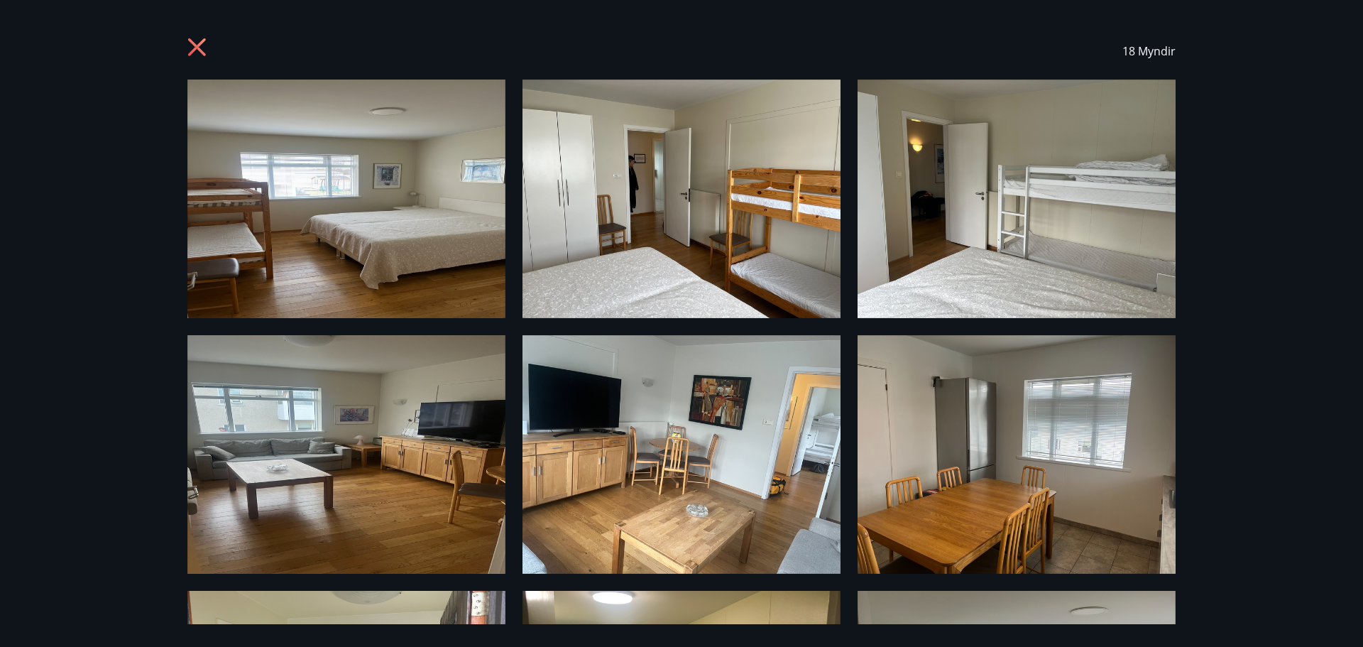
click at [303, 229] on img at bounding box center [346, 199] width 318 height 239
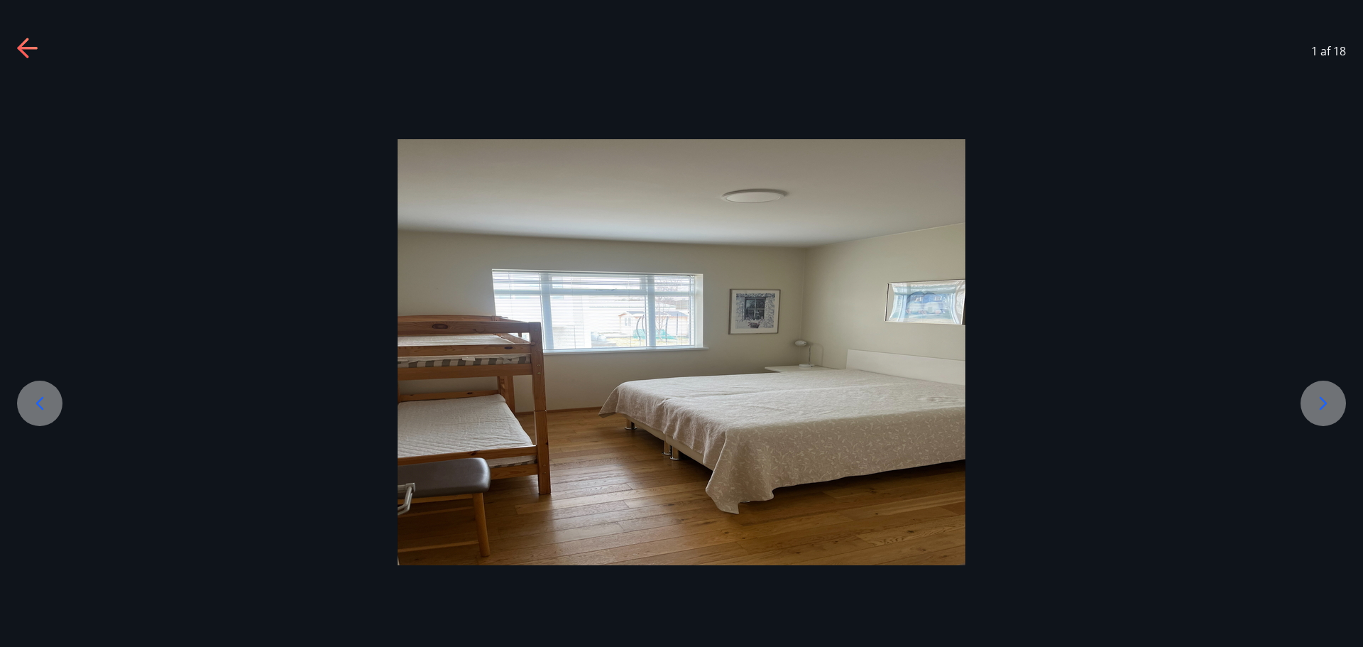
click at [1320, 402] on icon at bounding box center [1323, 403] width 23 height 23
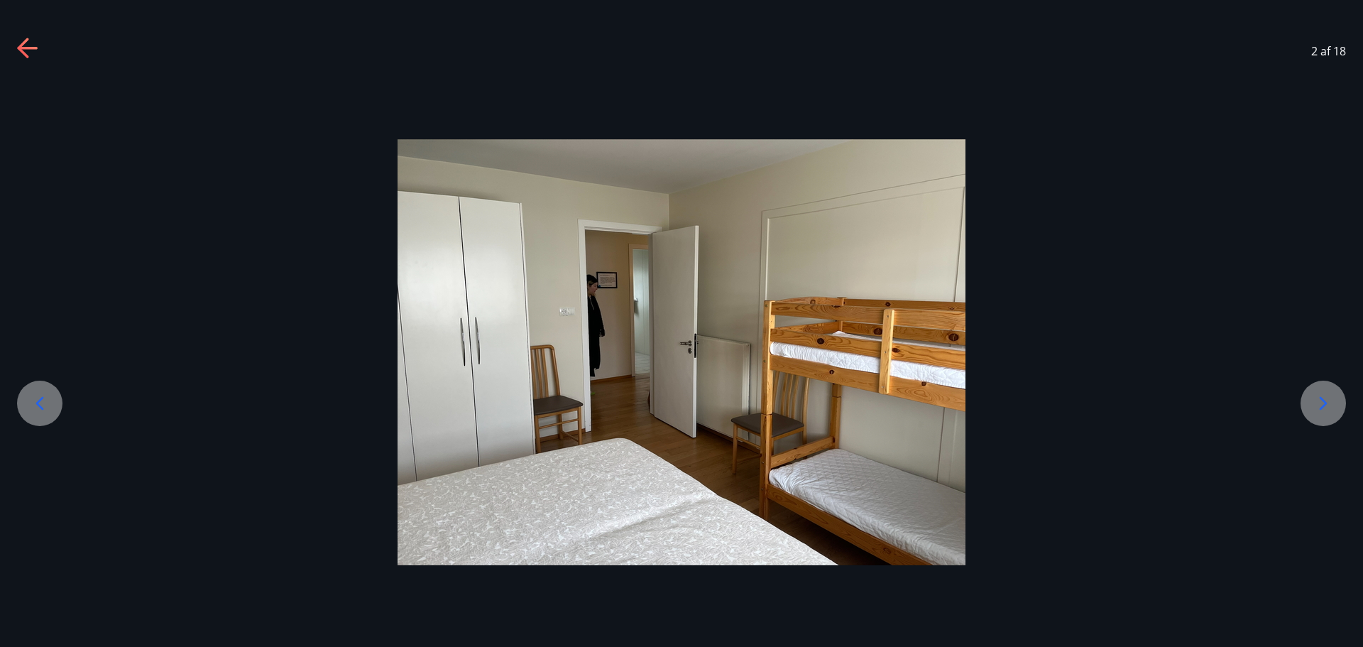
click at [1320, 402] on icon at bounding box center [1323, 403] width 23 height 23
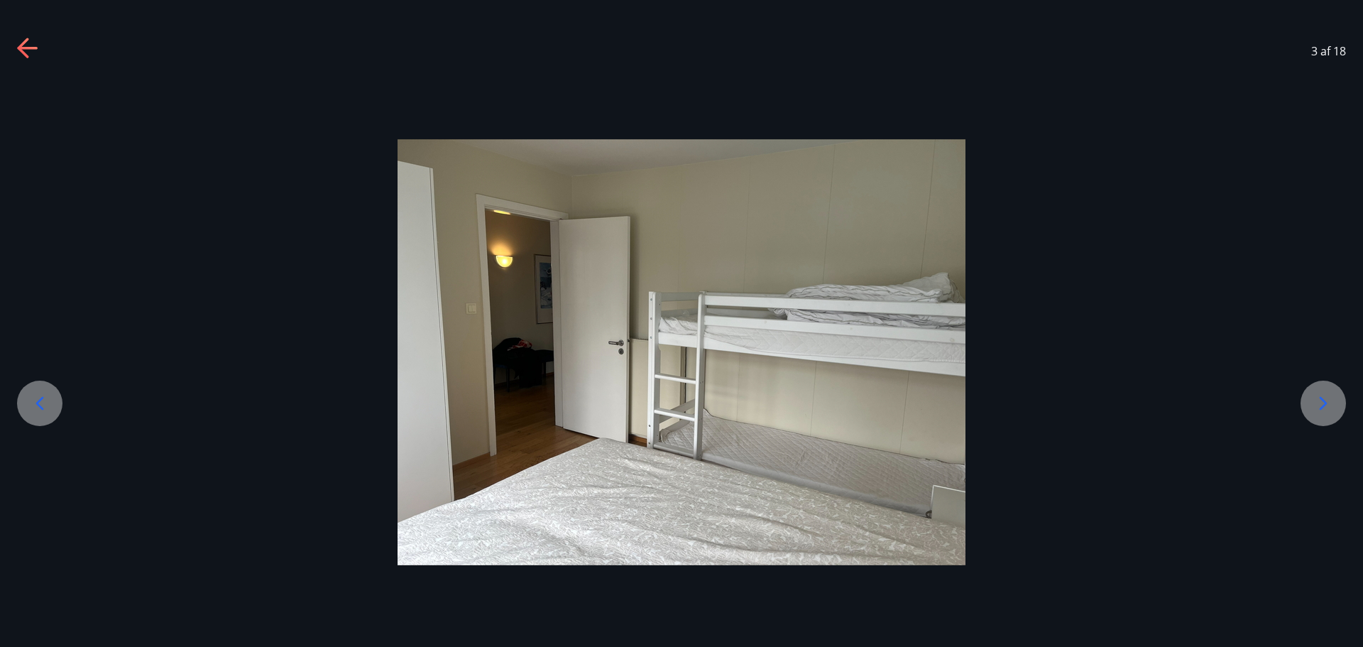
click at [1320, 402] on icon at bounding box center [1323, 403] width 23 height 23
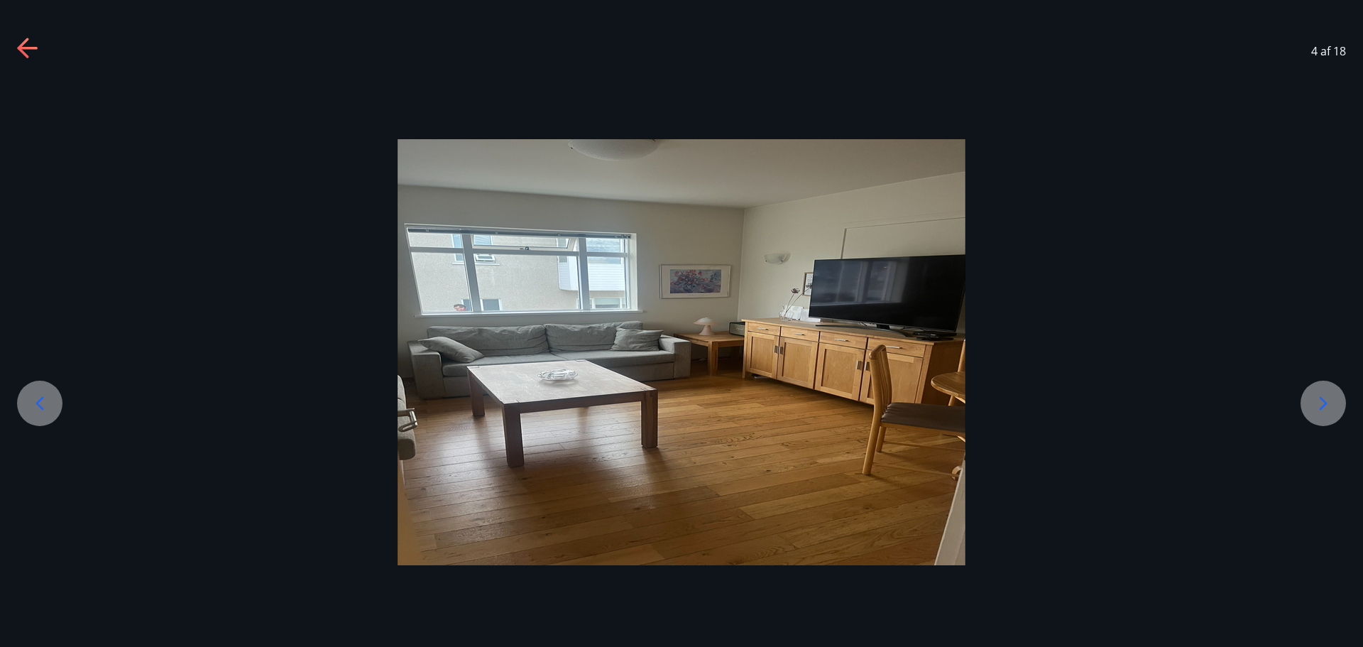
click at [1320, 402] on icon at bounding box center [1323, 403] width 23 height 23
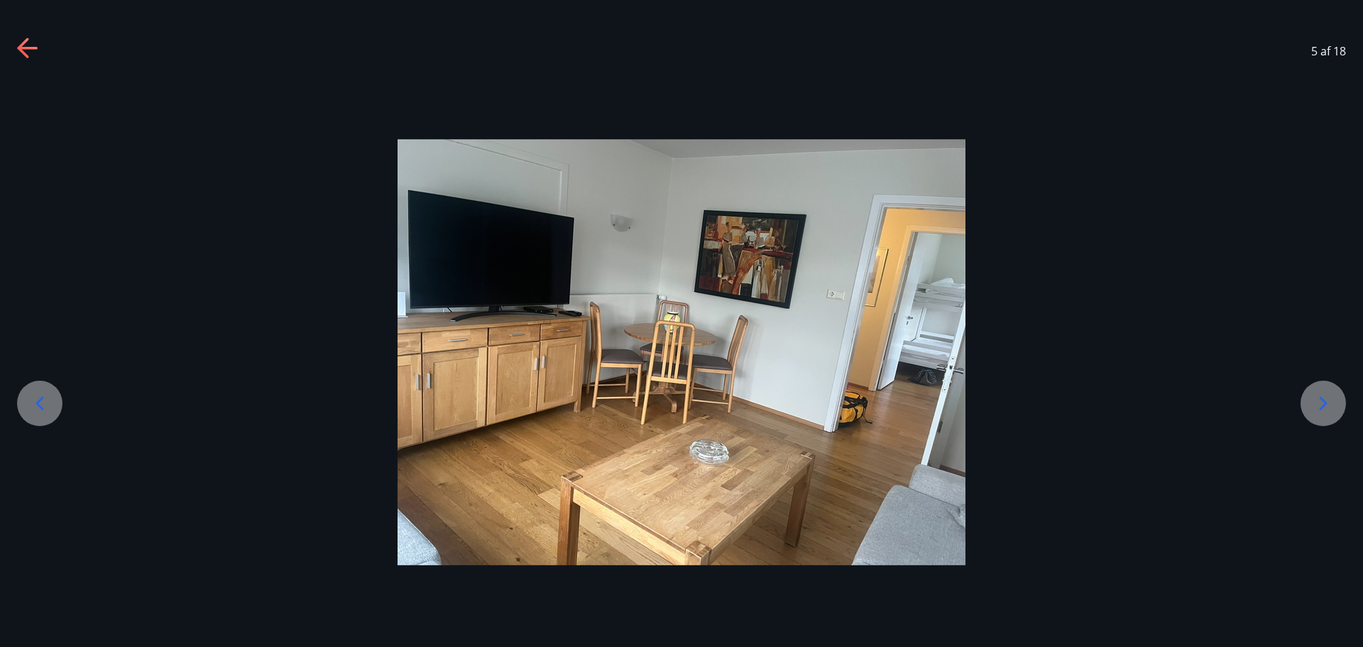
click at [1320, 402] on icon at bounding box center [1323, 403] width 23 height 23
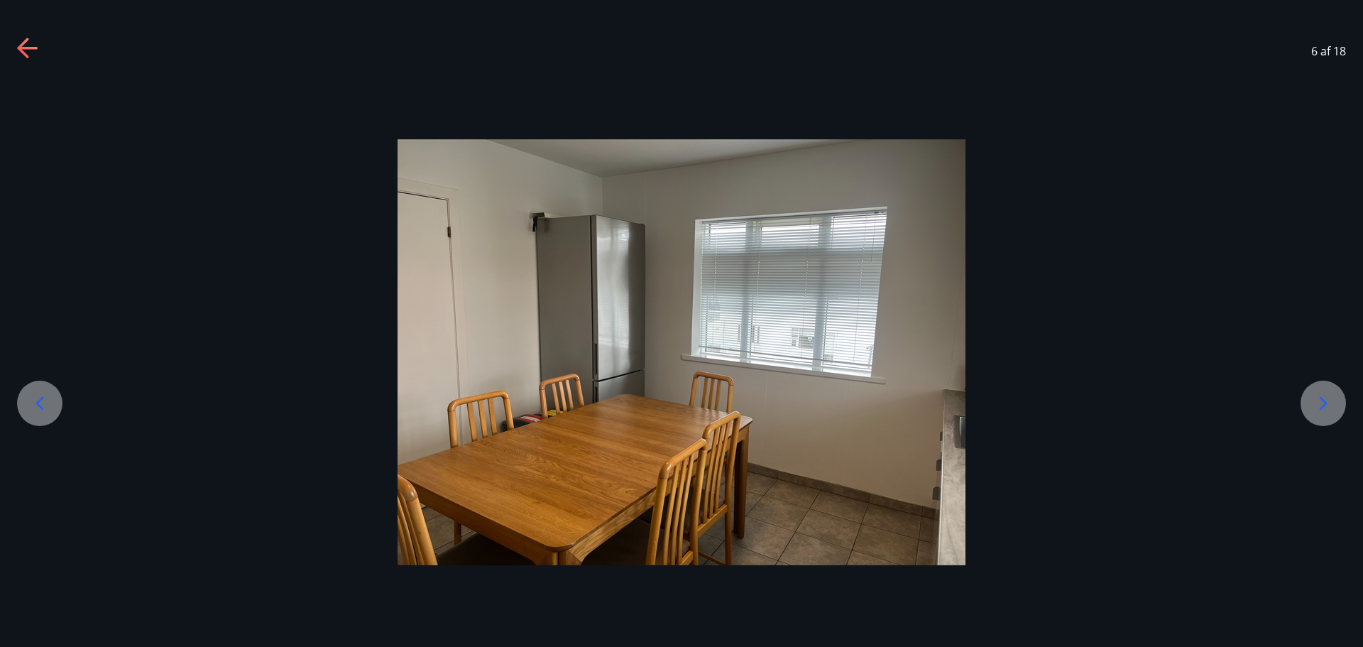
click at [1320, 402] on icon at bounding box center [1323, 403] width 23 height 23
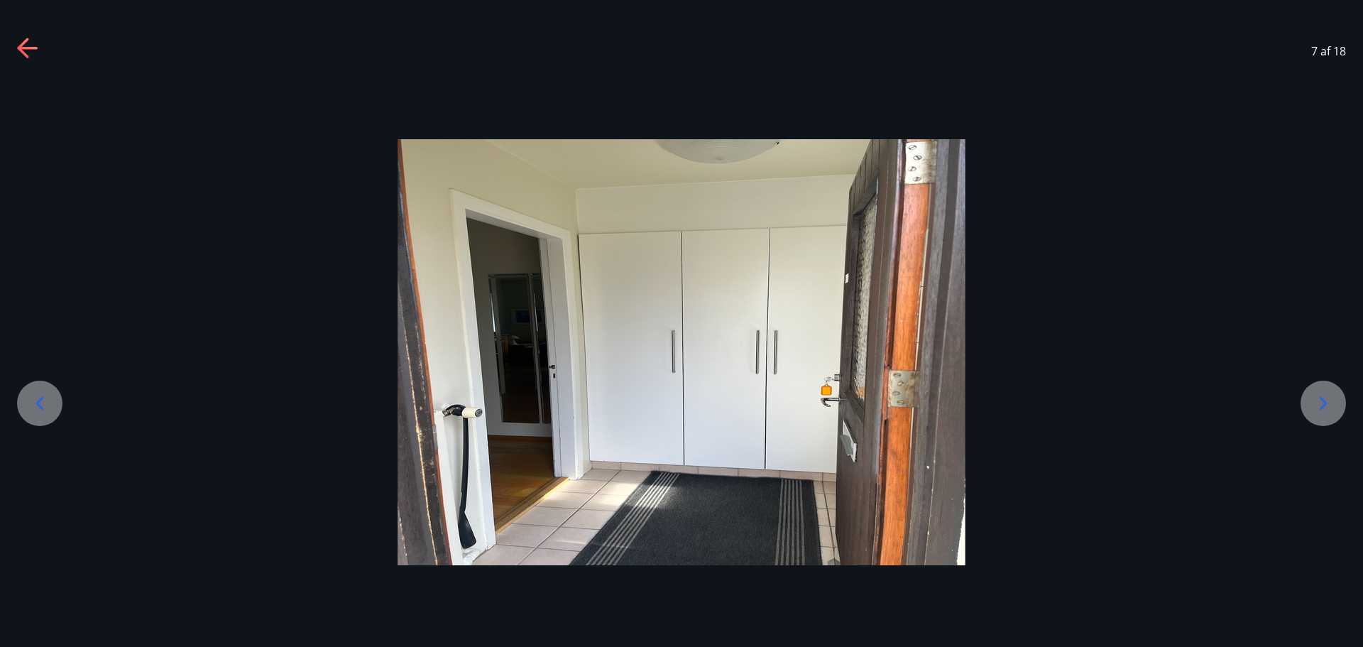
click at [1320, 402] on icon at bounding box center [1323, 403] width 23 height 23
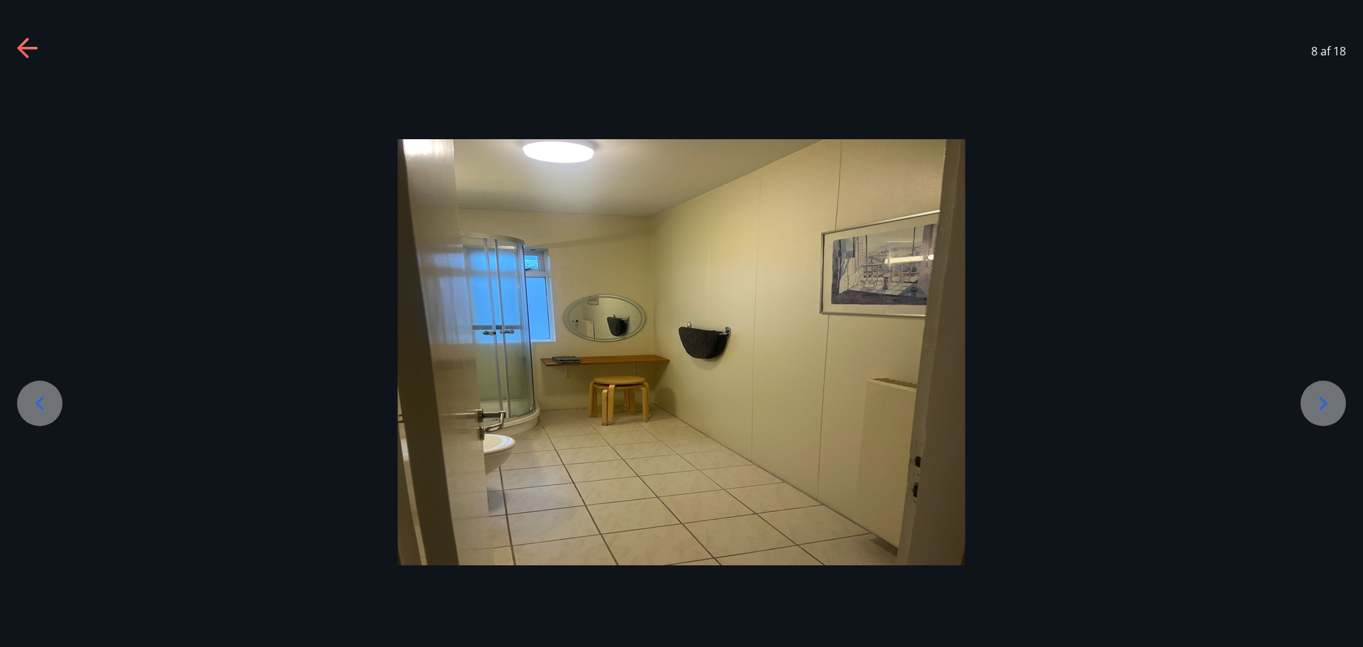
click at [1320, 402] on icon at bounding box center [1323, 403] width 23 height 23
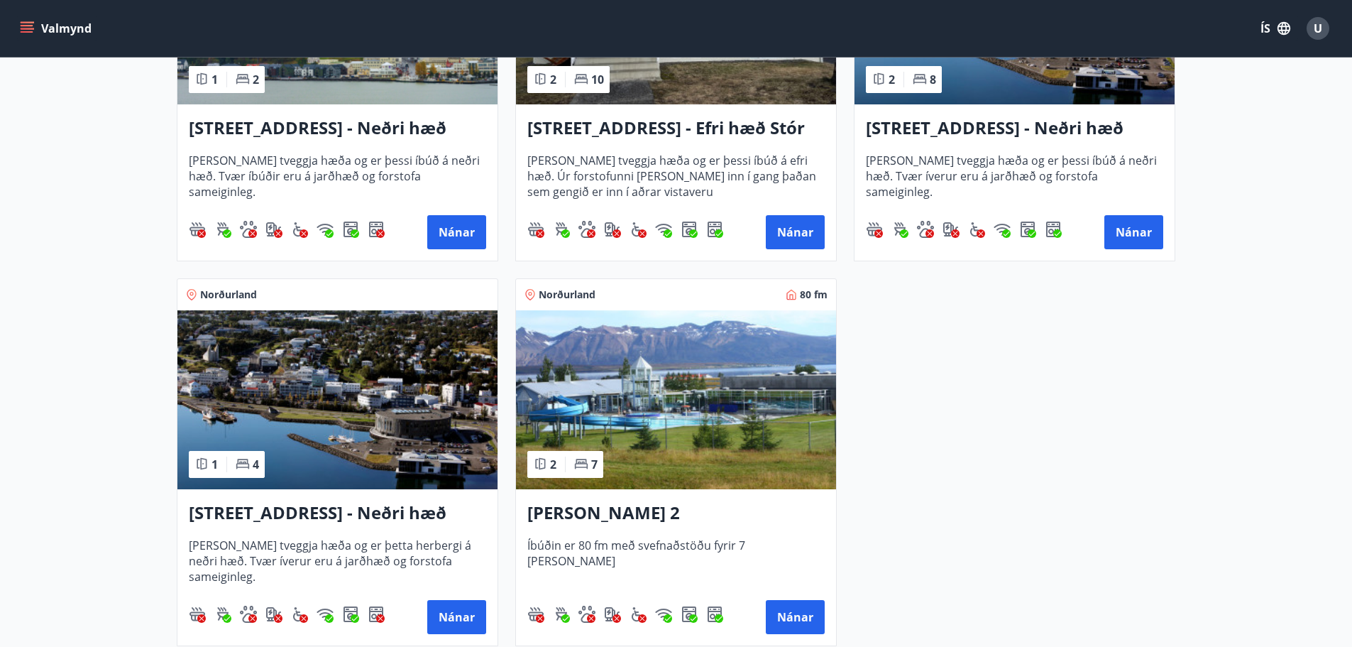
scroll to position [852, 0]
